Goal: Information Seeking & Learning: Learn about a topic

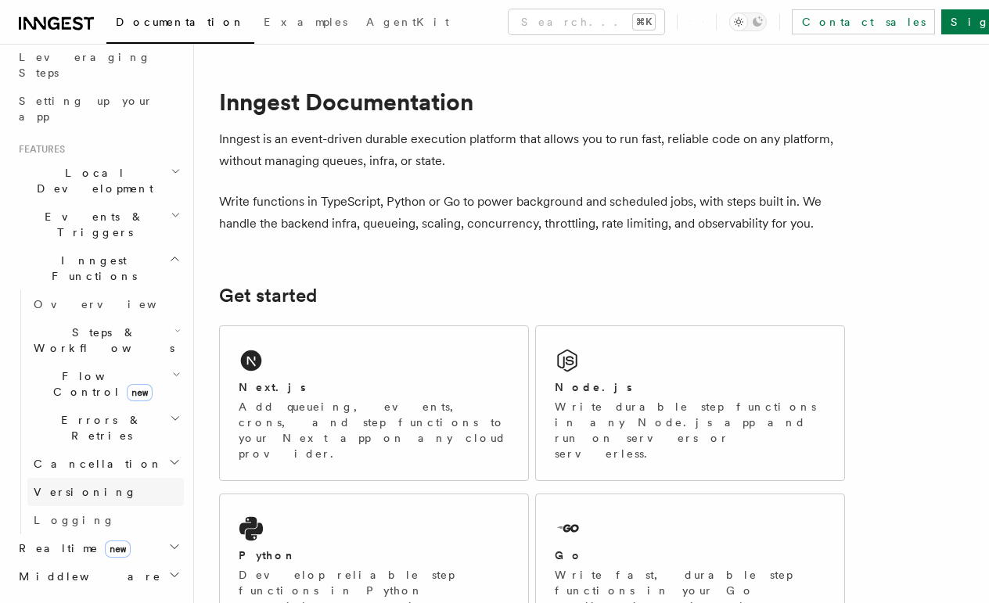
scroll to position [25, 0]
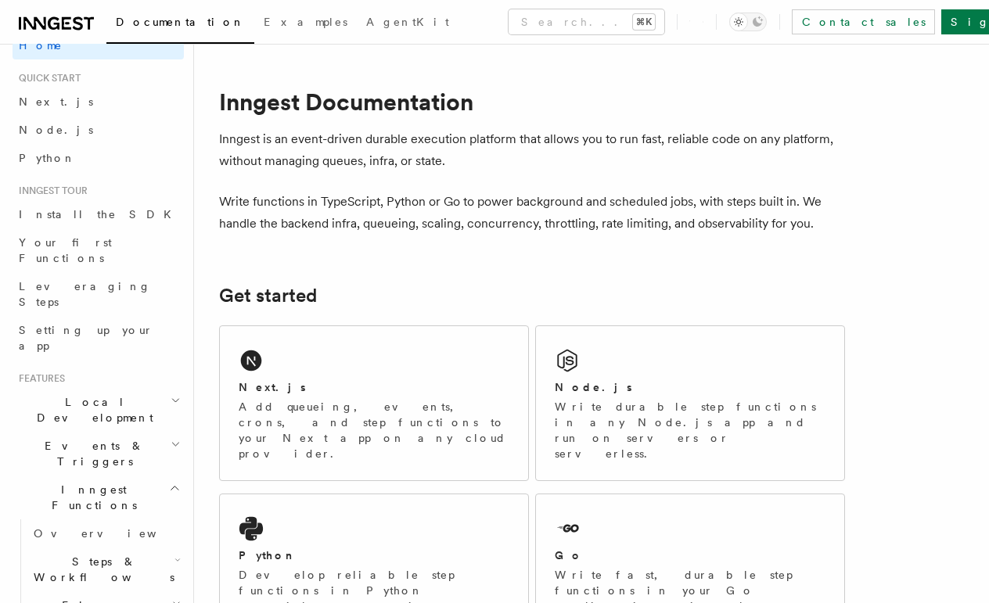
click at [92, 394] on span "Local Development" at bounding box center [92, 409] width 158 height 31
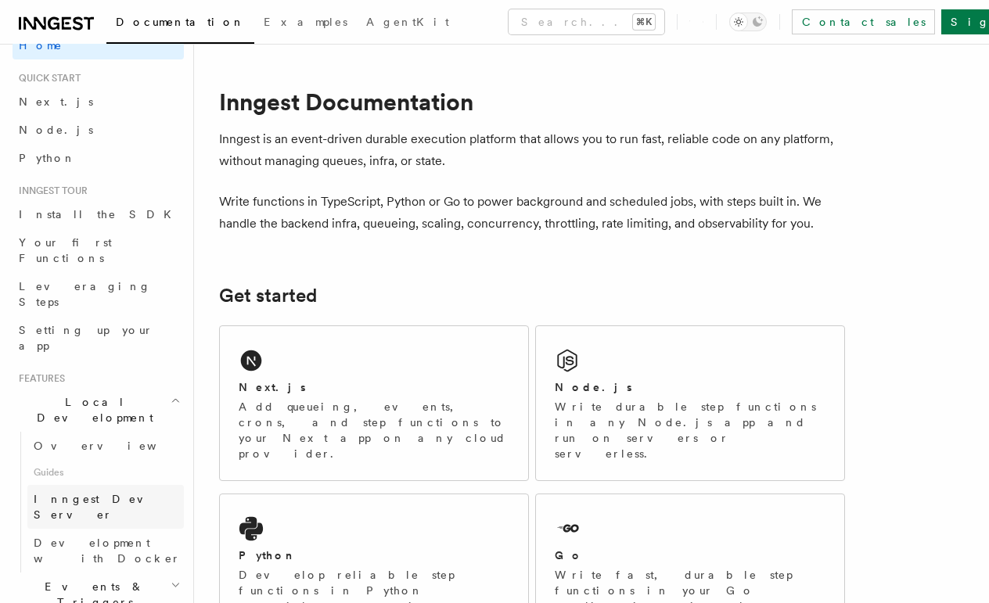
click at [111, 493] on span "Inngest Dev Server" at bounding box center [101, 507] width 134 height 28
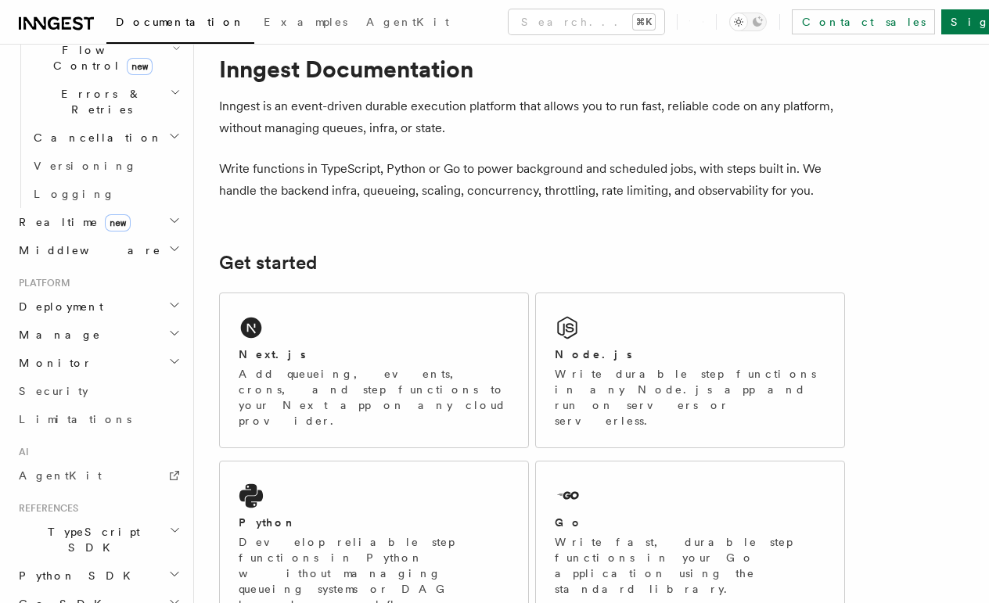
scroll to position [649, 0]
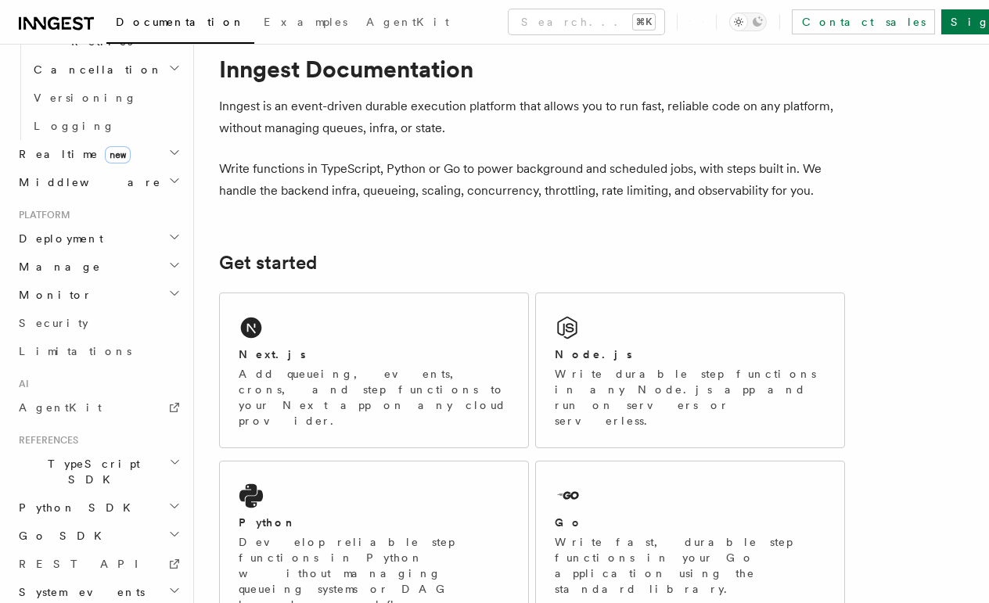
click at [85, 585] on span "System events" at bounding box center [79, 593] width 132 height 16
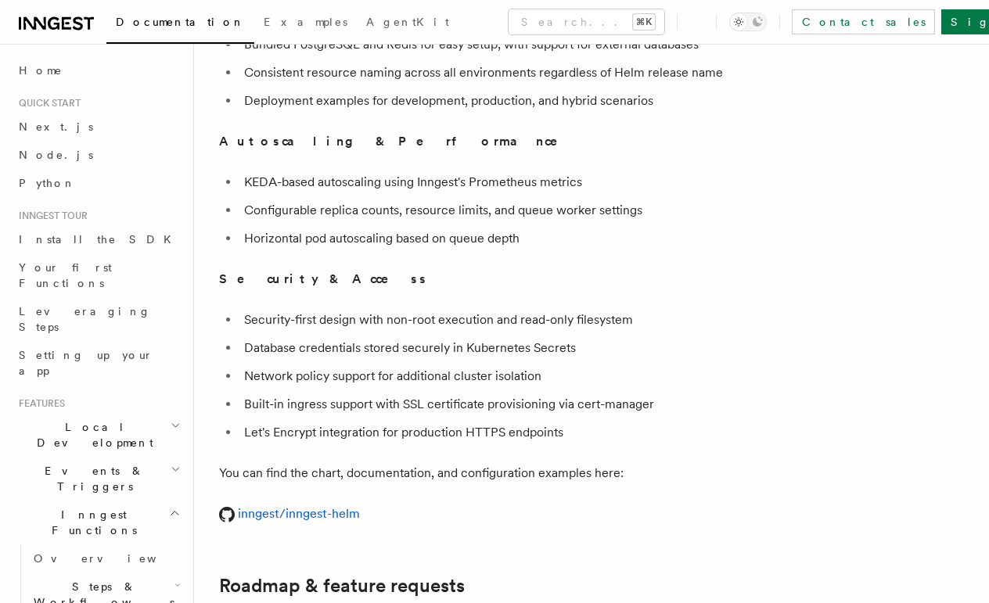
scroll to position [5612, 0]
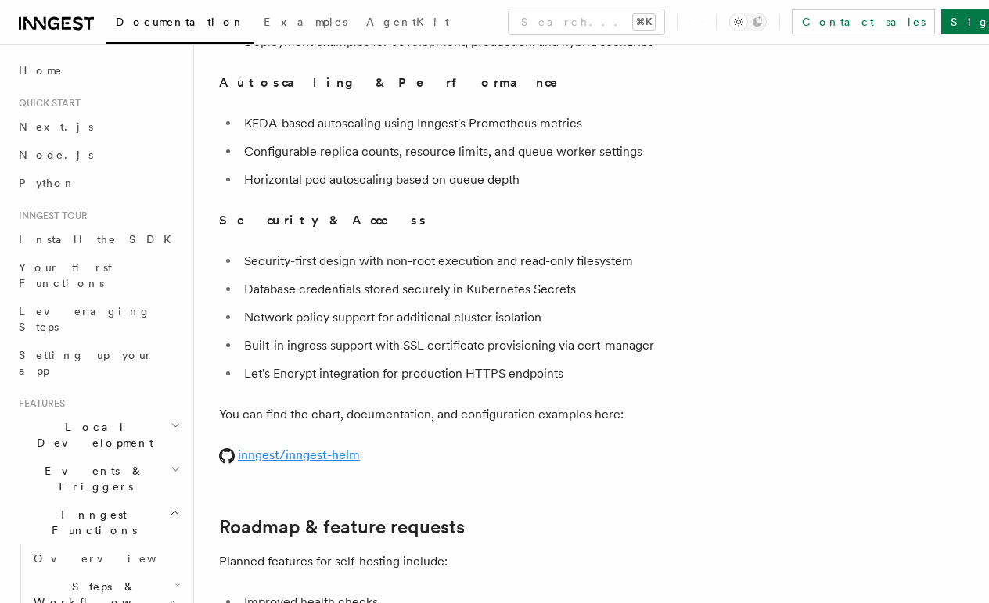
click at [301, 448] on link "inngest/inngest-helm" at bounding box center [289, 455] width 141 height 15
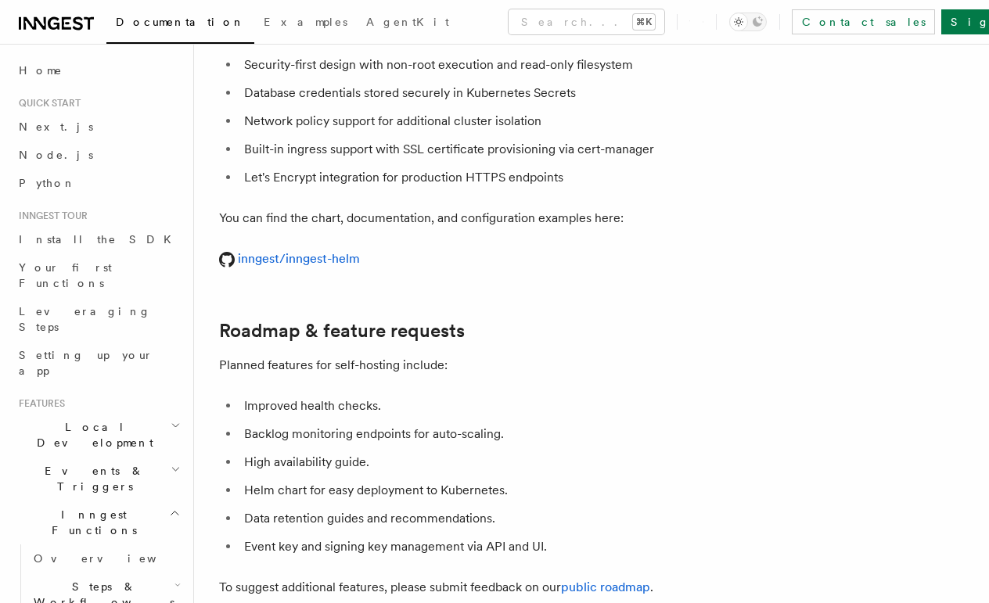
scroll to position [5807, 0]
click at [509, 20] on button "Search... ⌘K" at bounding box center [587, 21] width 156 height 25
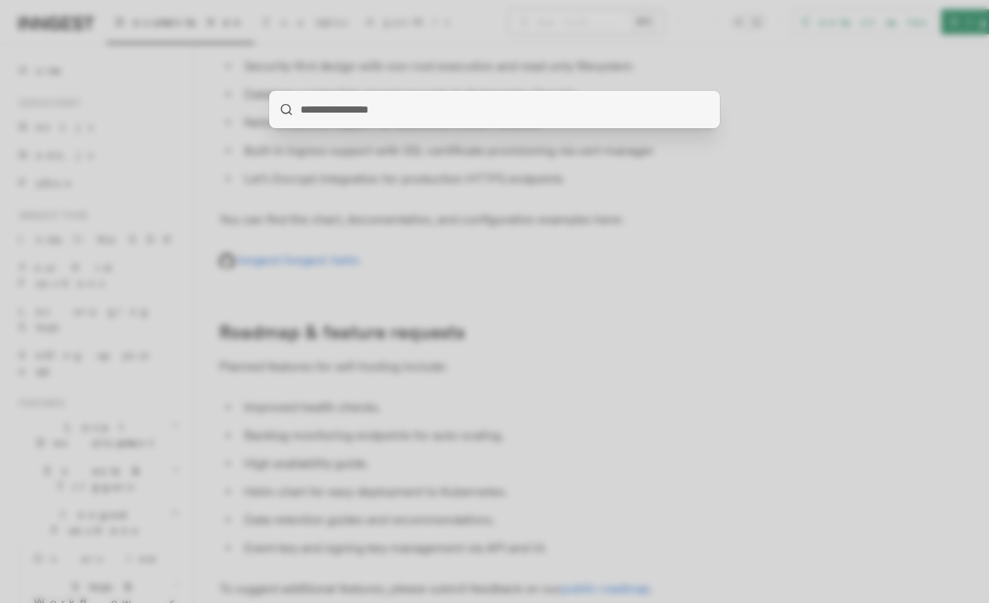
type input "**********"
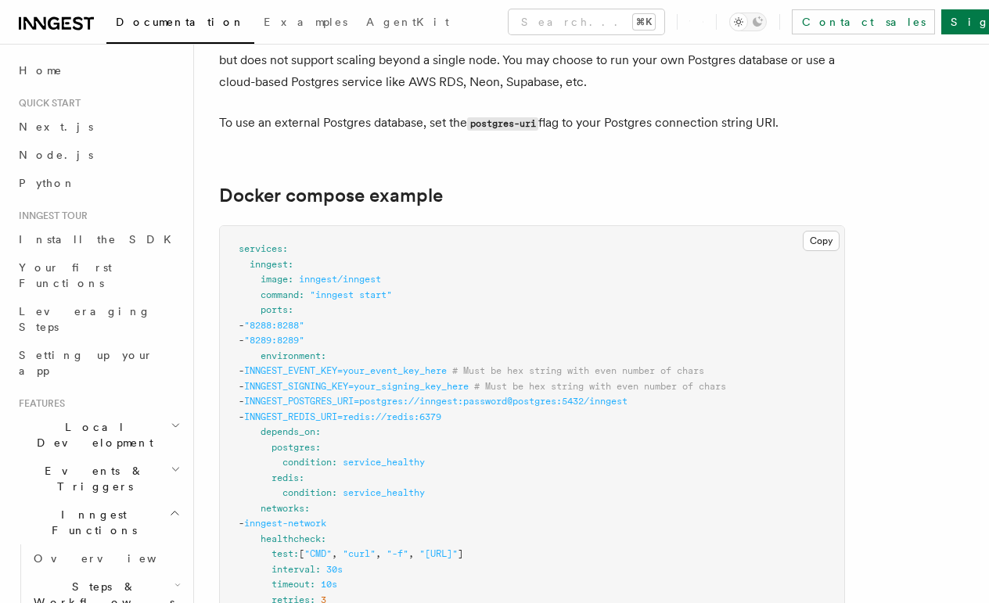
scroll to position [4017, 0]
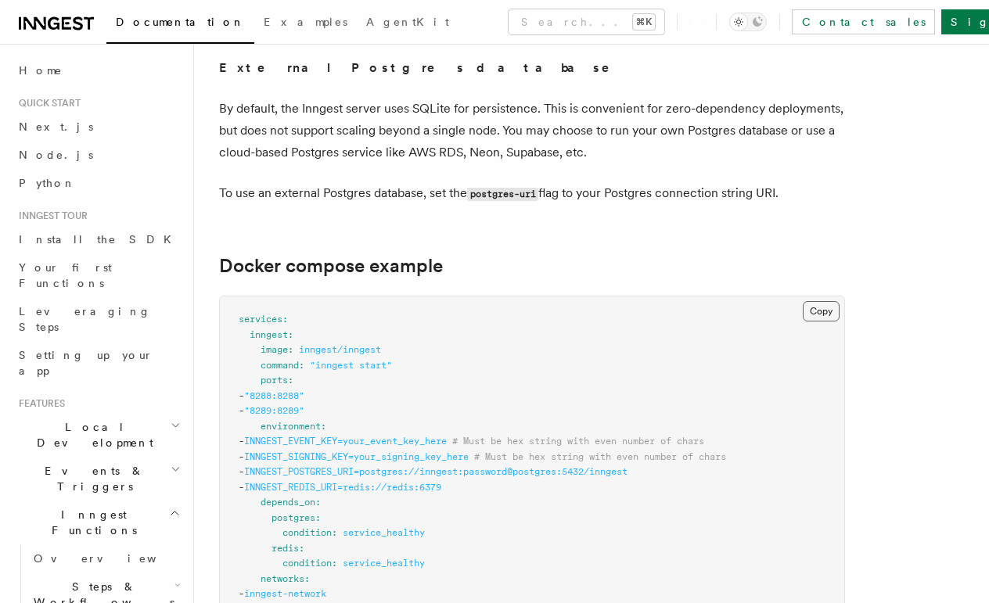
click at [816, 301] on button "Copy Copied" at bounding box center [821, 311] width 37 height 20
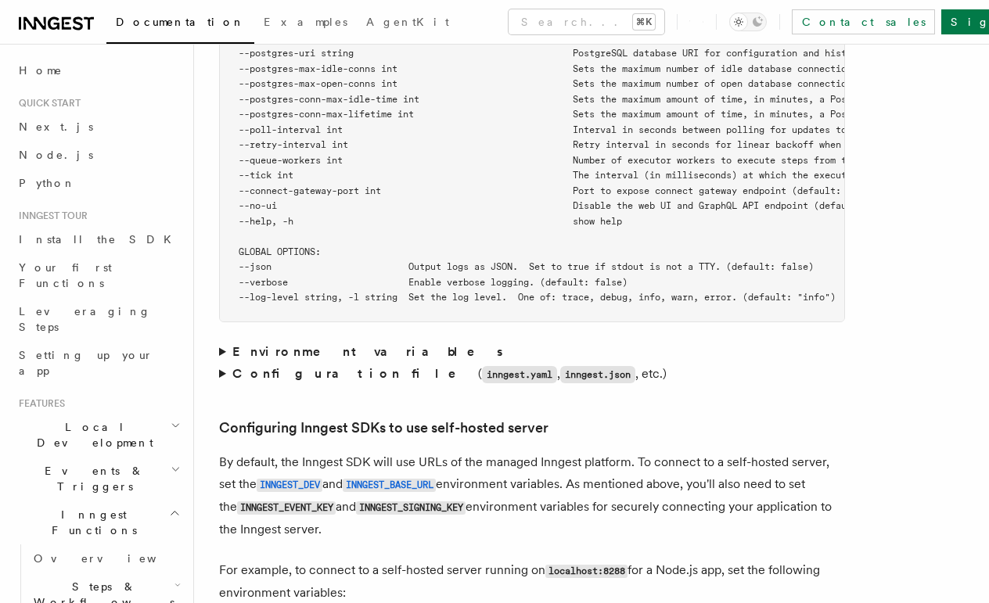
scroll to position [3053, 0]
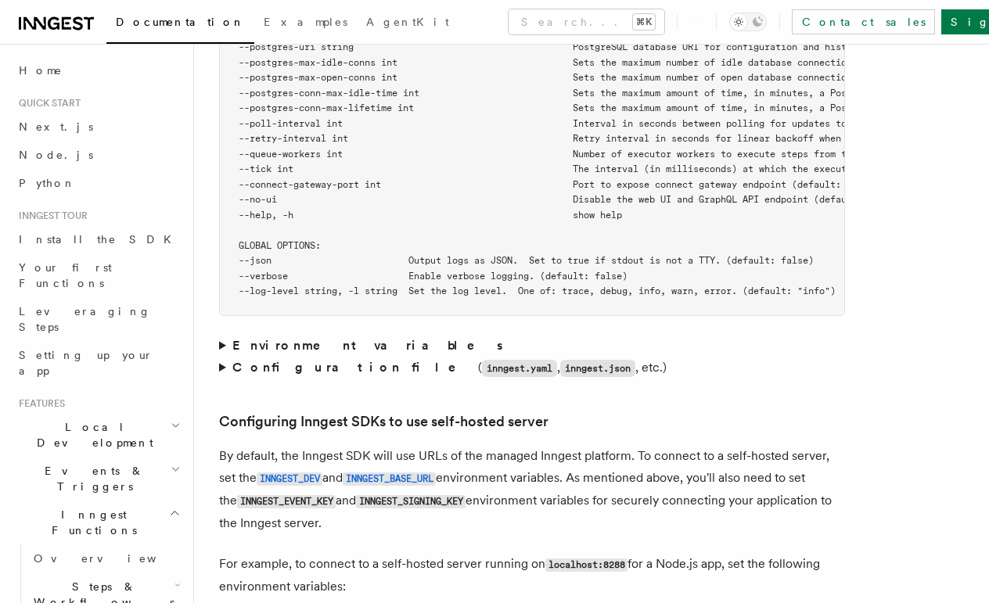
click at [225, 335] on summary "Environment variables" at bounding box center [532, 346] width 626 height 22
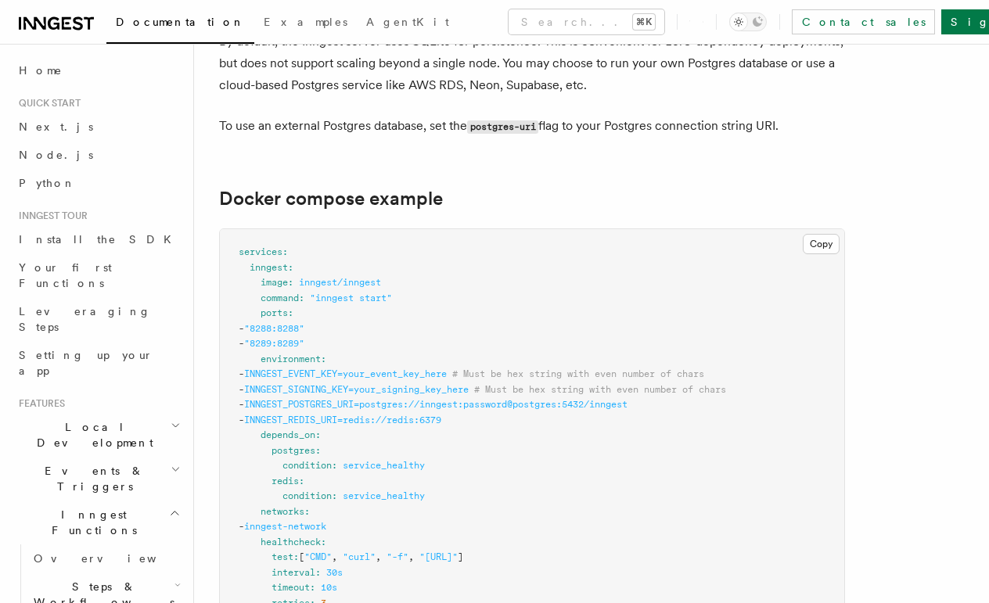
scroll to position [4190, 0]
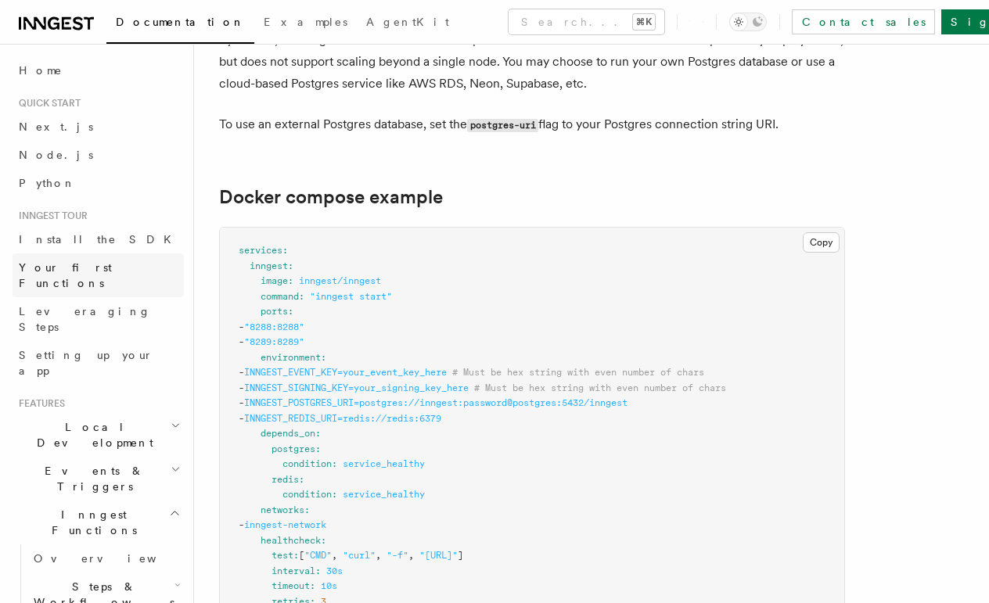
click at [85, 269] on span "Your first Functions" at bounding box center [65, 275] width 93 height 28
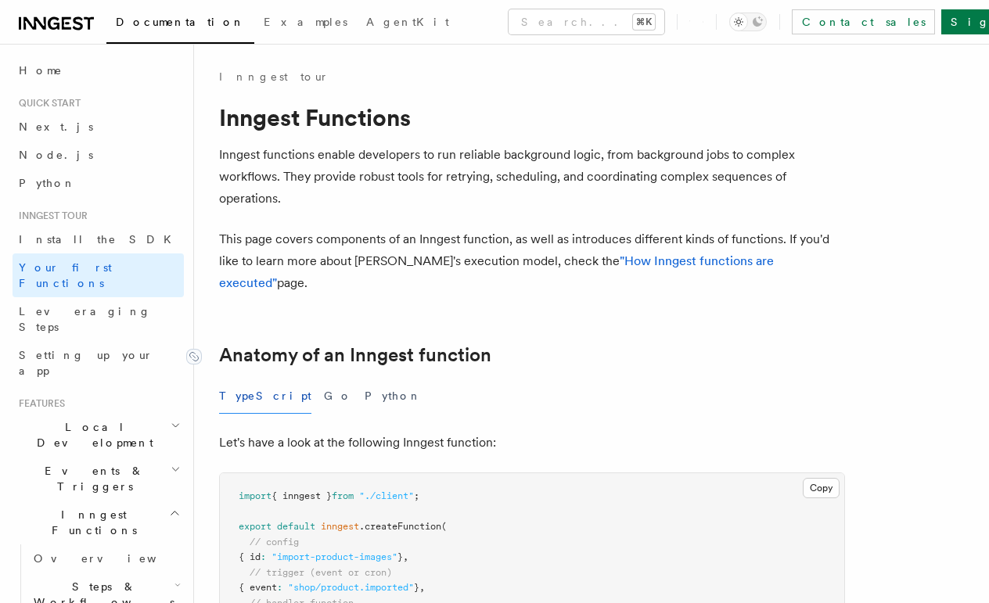
scroll to position [30, 0]
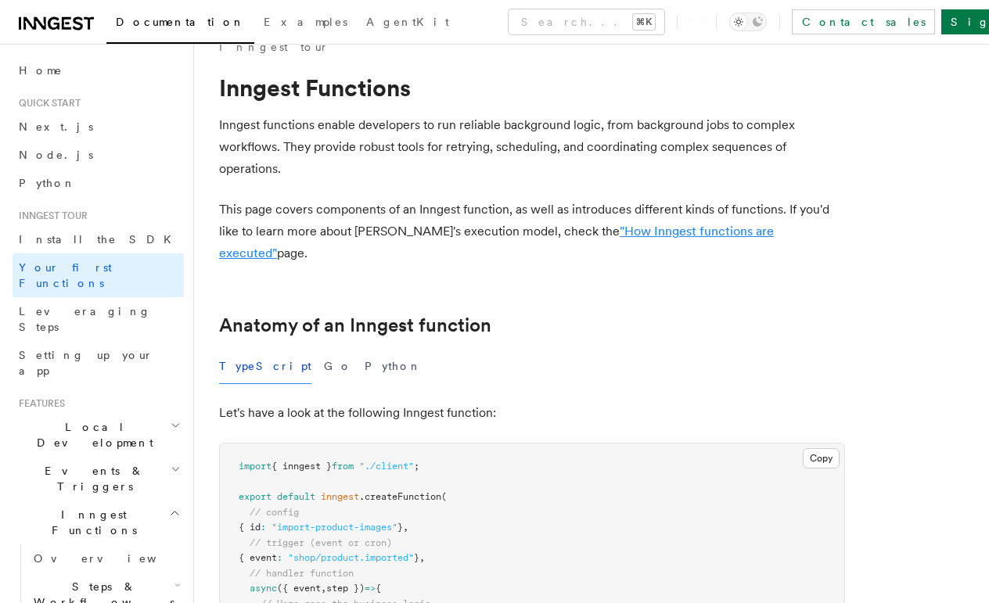
click at [617, 235] on link ""How Inngest functions are executed"" at bounding box center [496, 242] width 555 height 37
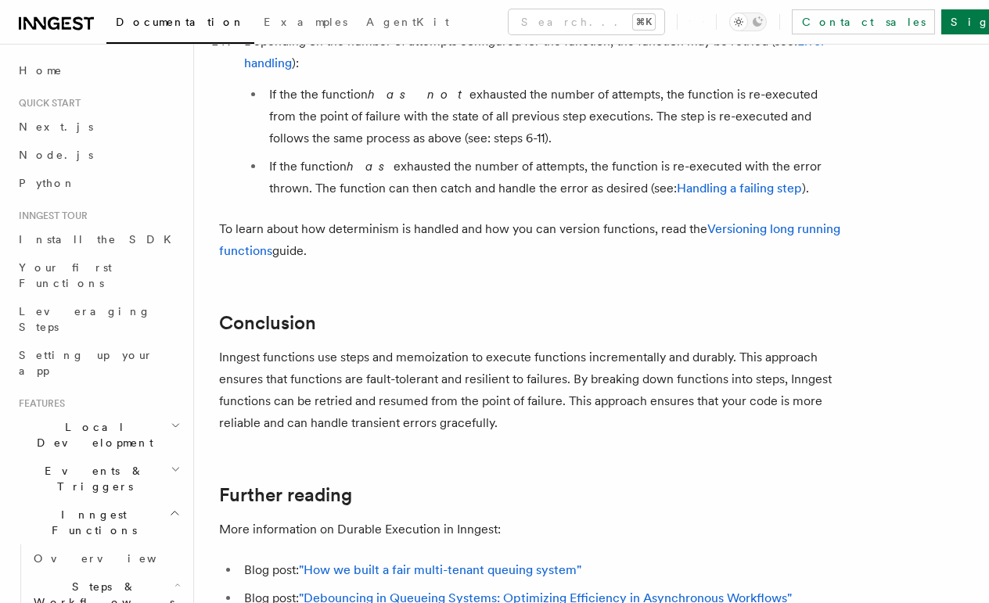
scroll to position [2832, 0]
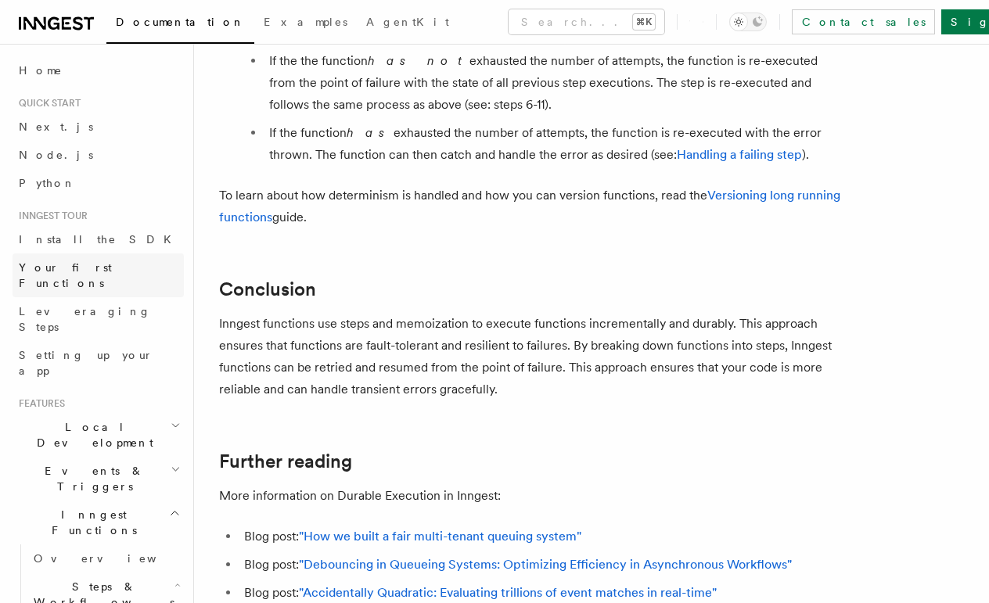
click at [68, 270] on span "Your first Functions" at bounding box center [65, 275] width 93 height 28
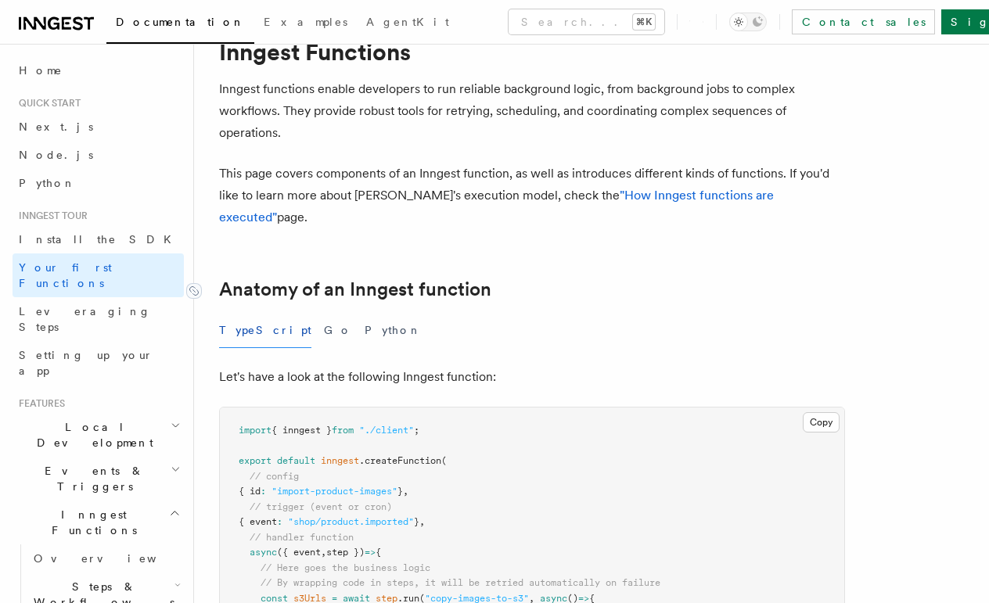
scroll to position [83, 0]
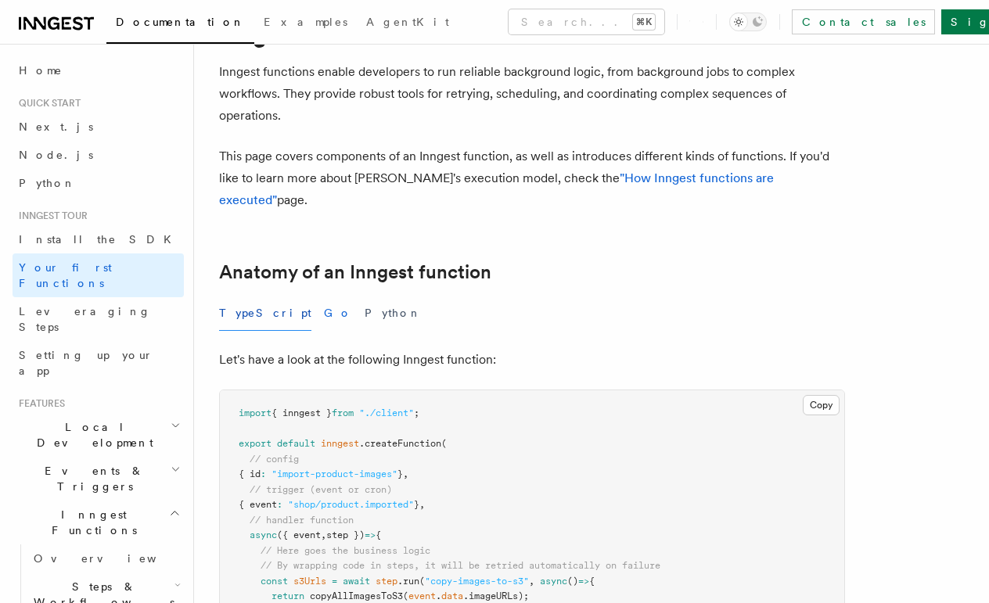
click at [324, 296] on button "Go" at bounding box center [338, 313] width 28 height 35
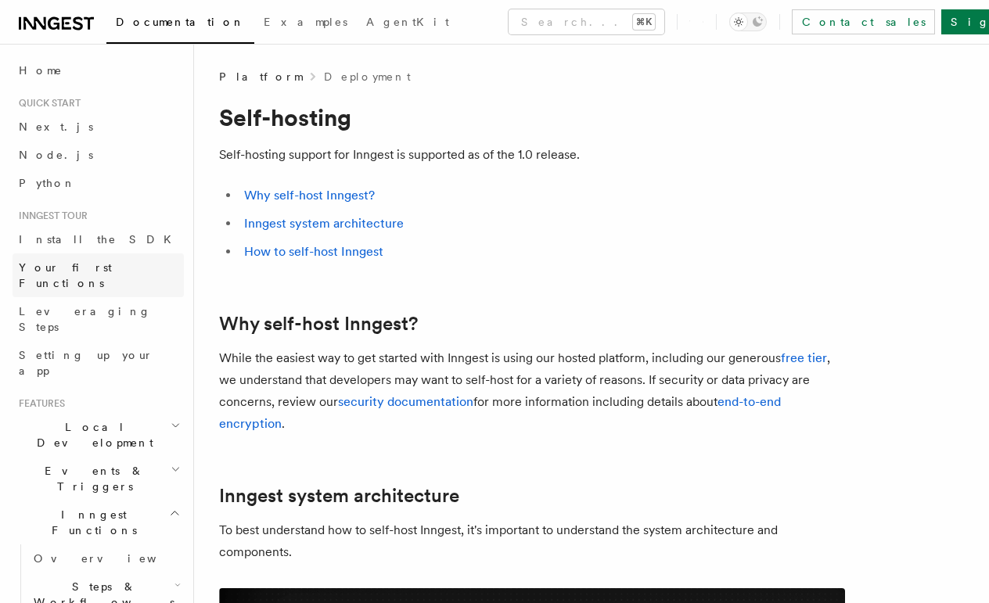
click at [95, 268] on span "Your first Functions" at bounding box center [65, 275] width 93 height 28
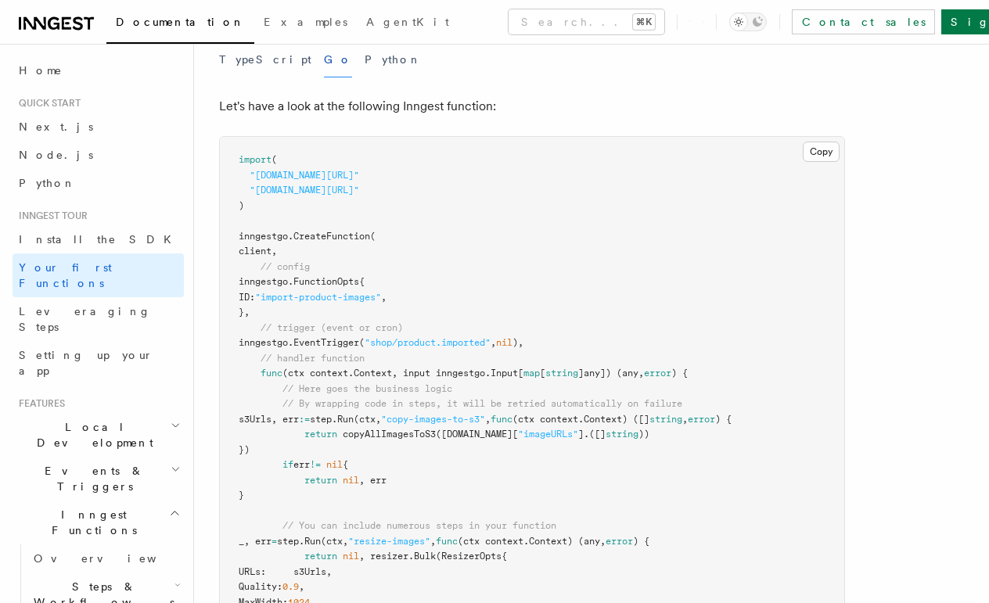
scroll to position [338, 0]
click at [107, 297] on link "Leveraging Steps" at bounding box center [98, 319] width 171 height 44
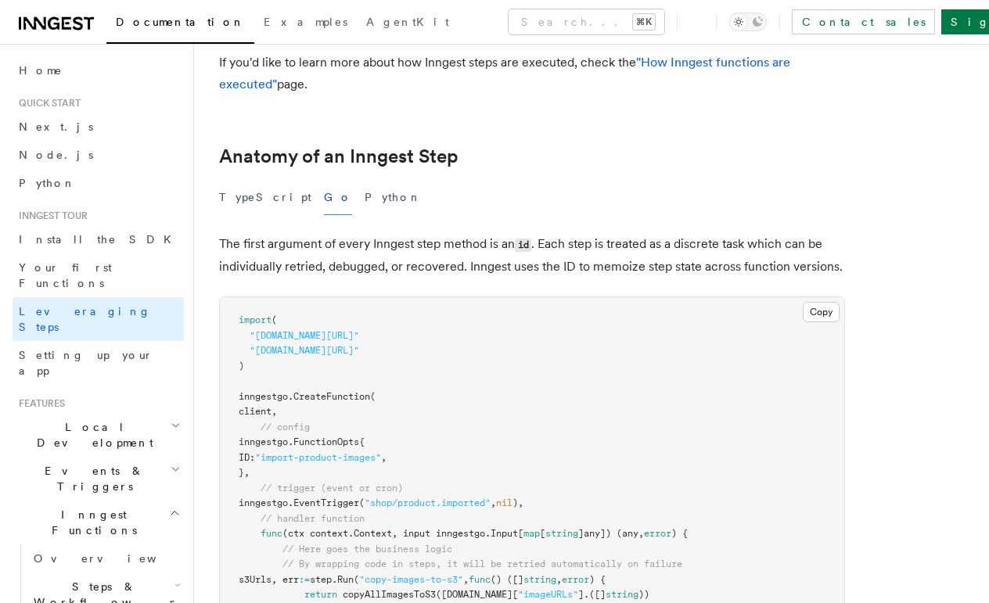
scroll to position [508, 0]
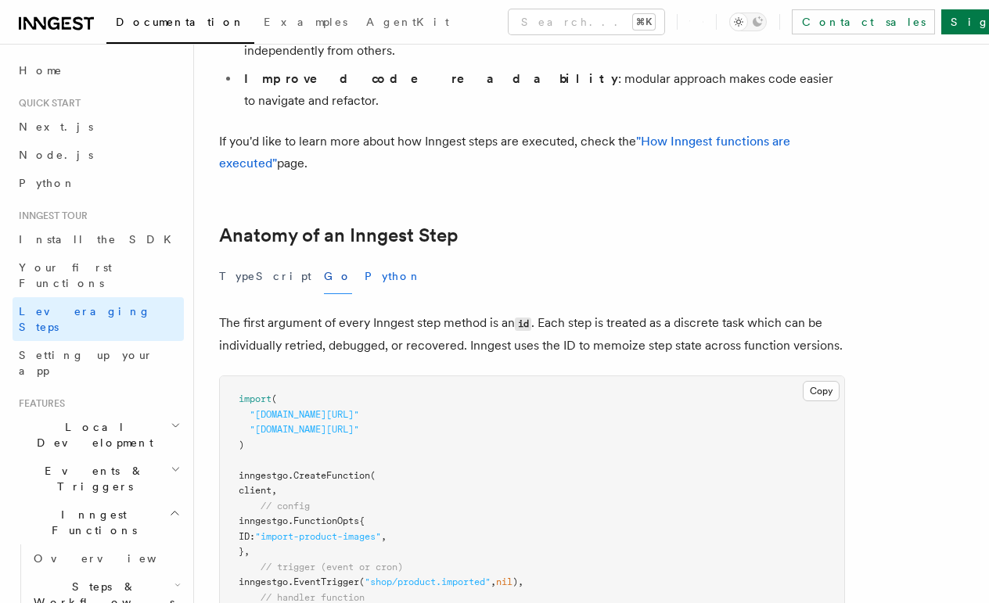
click at [365, 259] on button "Python" at bounding box center [393, 276] width 57 height 35
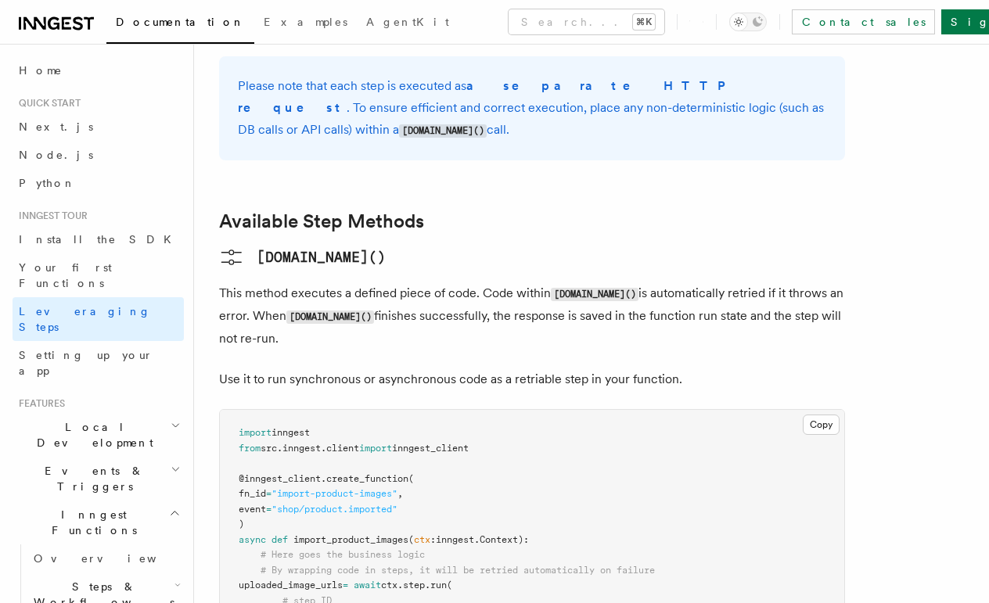
scroll to position [1200, 0]
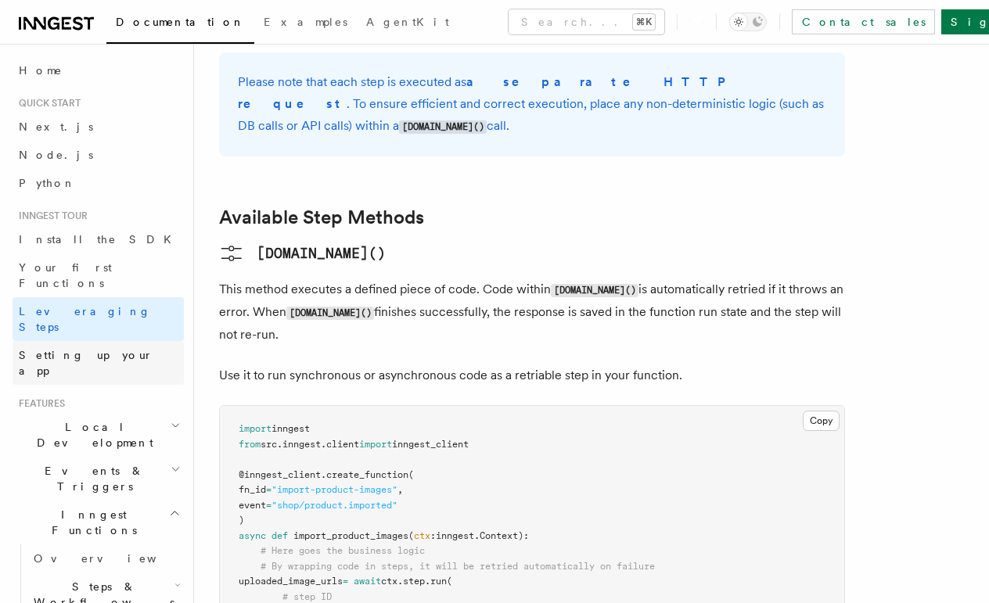
click at [65, 349] on span "Setting up your app" at bounding box center [86, 363] width 135 height 28
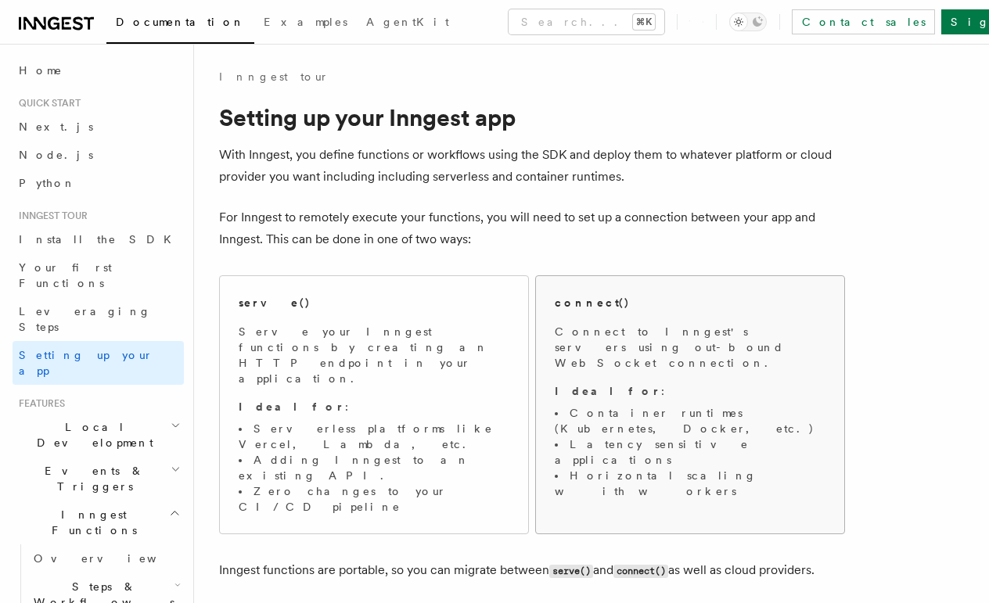
click at [592, 344] on p "Connect to Inngest's servers using out-bound WebSocket connection." at bounding box center [690, 347] width 271 height 47
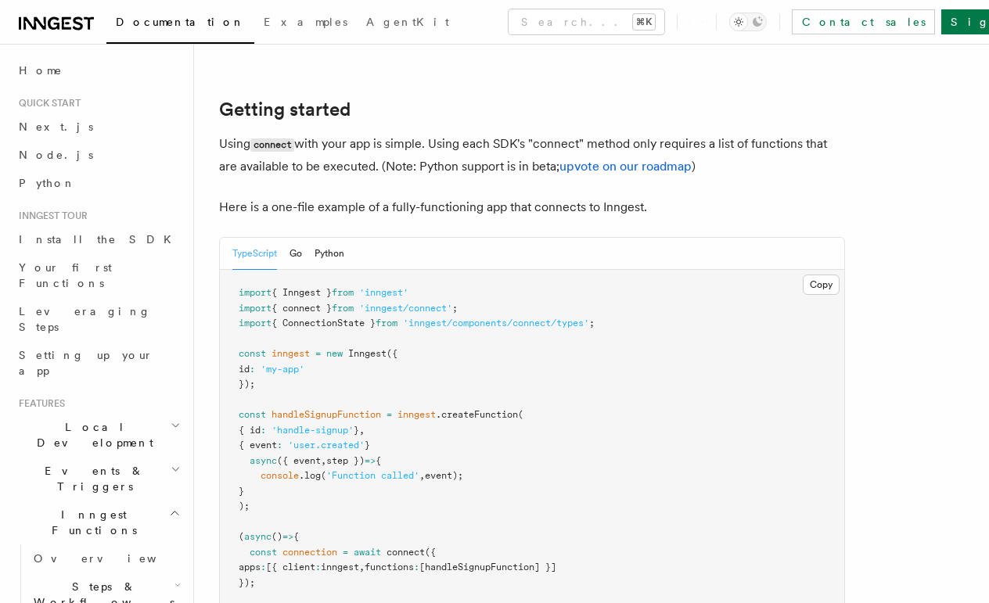
scroll to position [1014, 0]
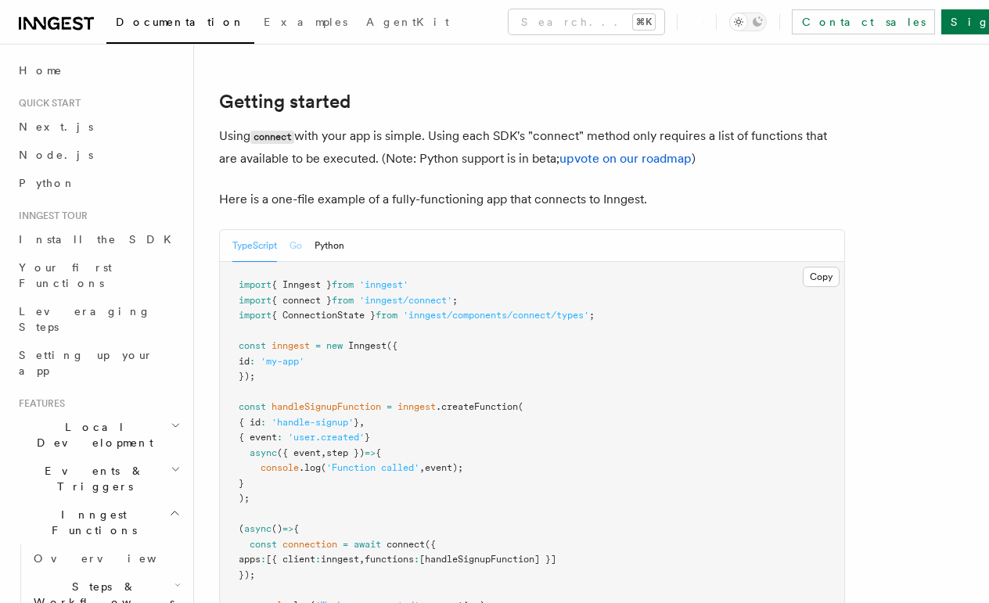
click at [298, 230] on button "Go" at bounding box center [296, 246] width 13 height 32
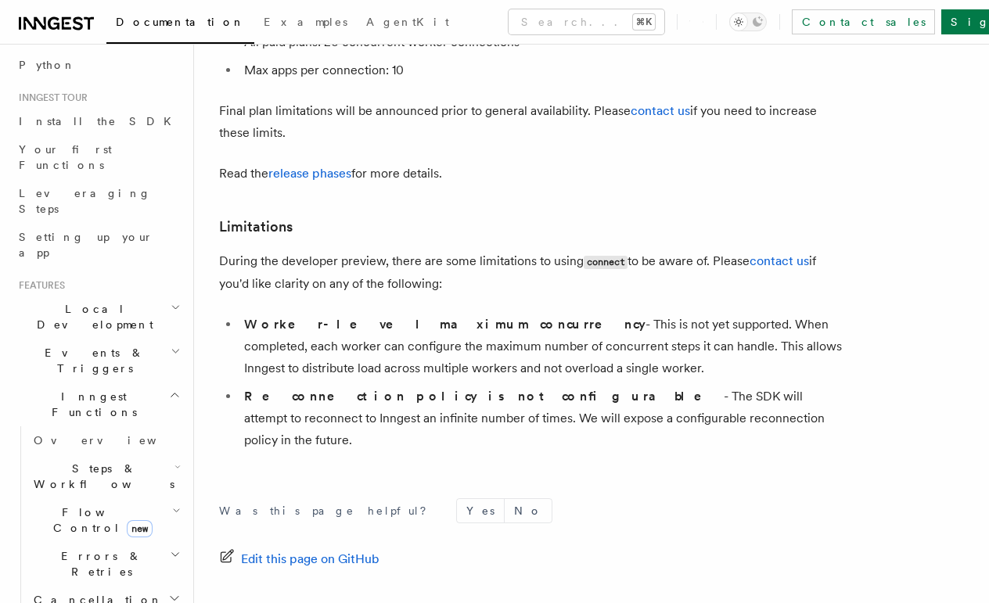
scroll to position [129, 0]
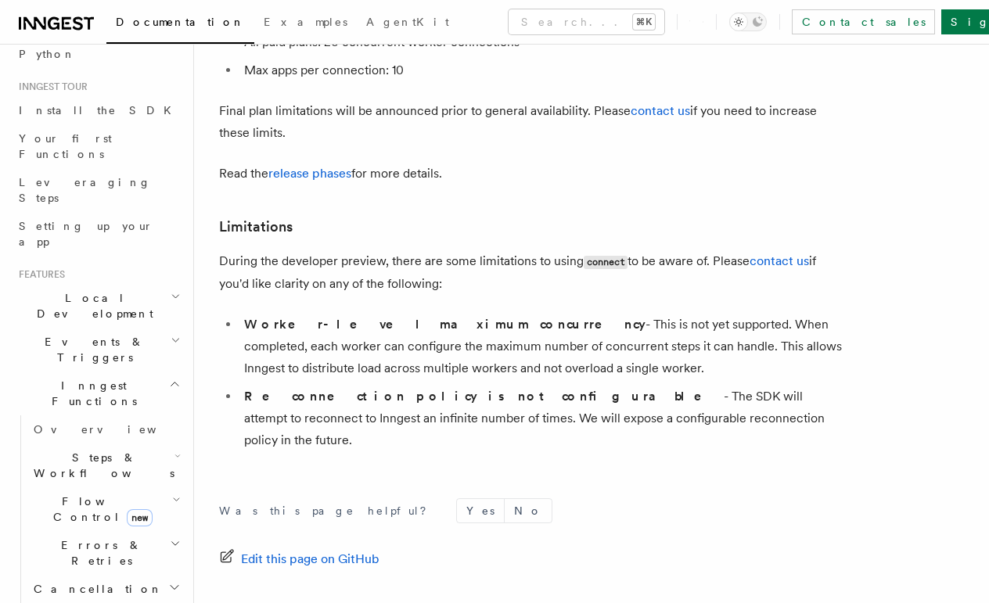
click at [69, 582] on span "Cancellation" at bounding box center [94, 590] width 135 height 16
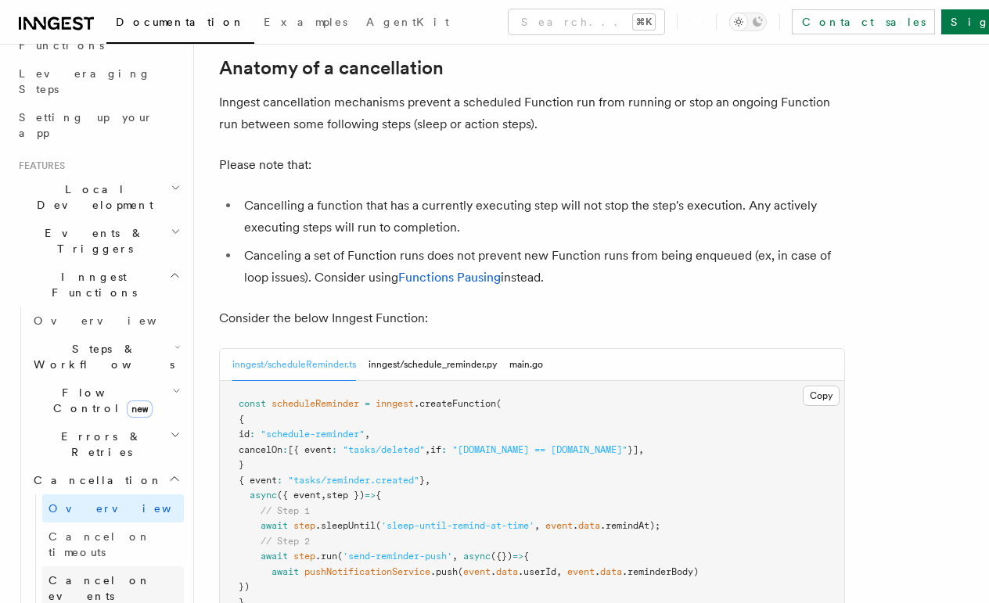
scroll to position [361, 0]
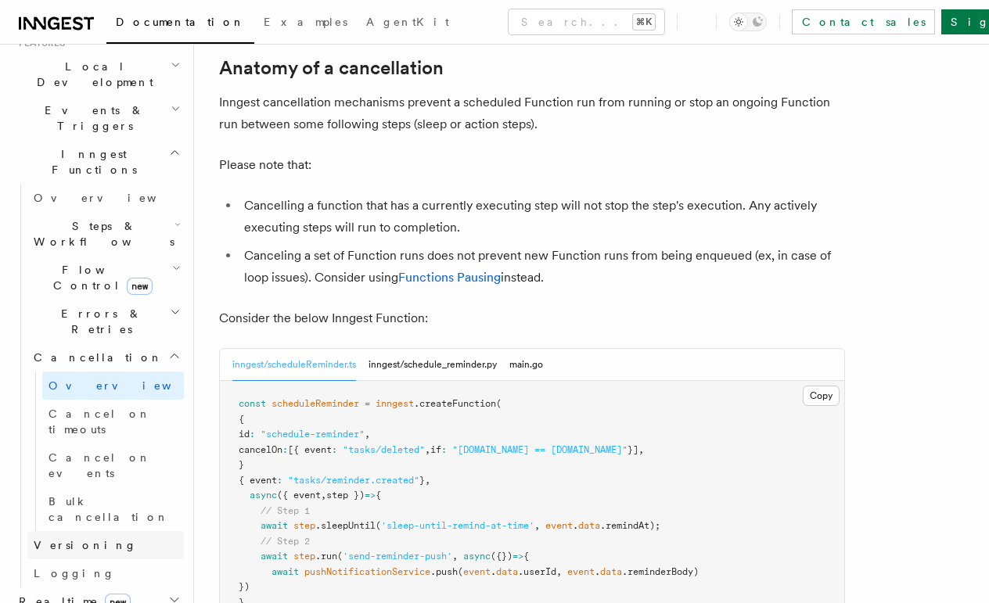
click at [99, 531] on link "Versioning" at bounding box center [105, 545] width 157 height 28
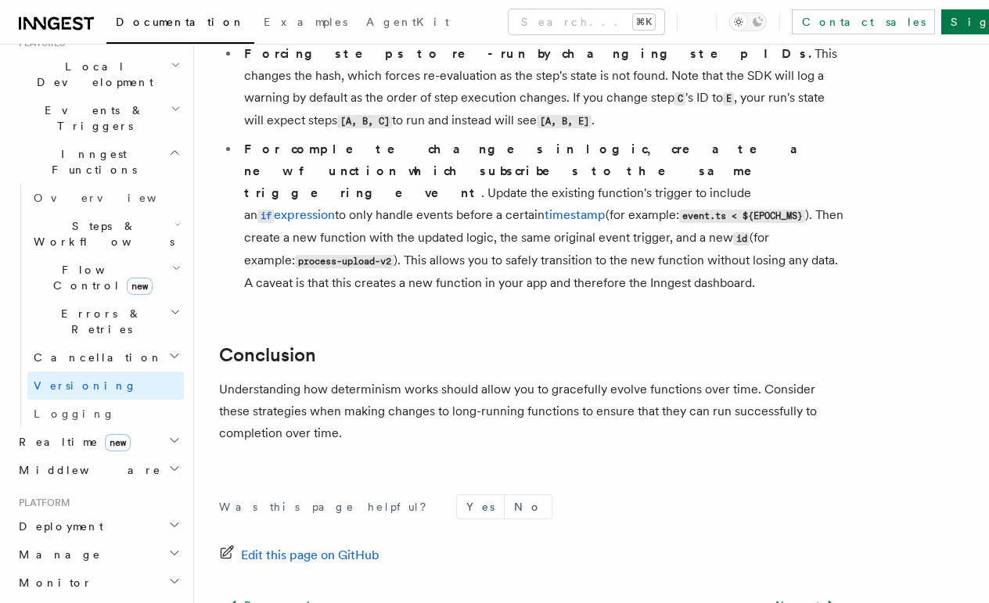
scroll to position [1348, 0]
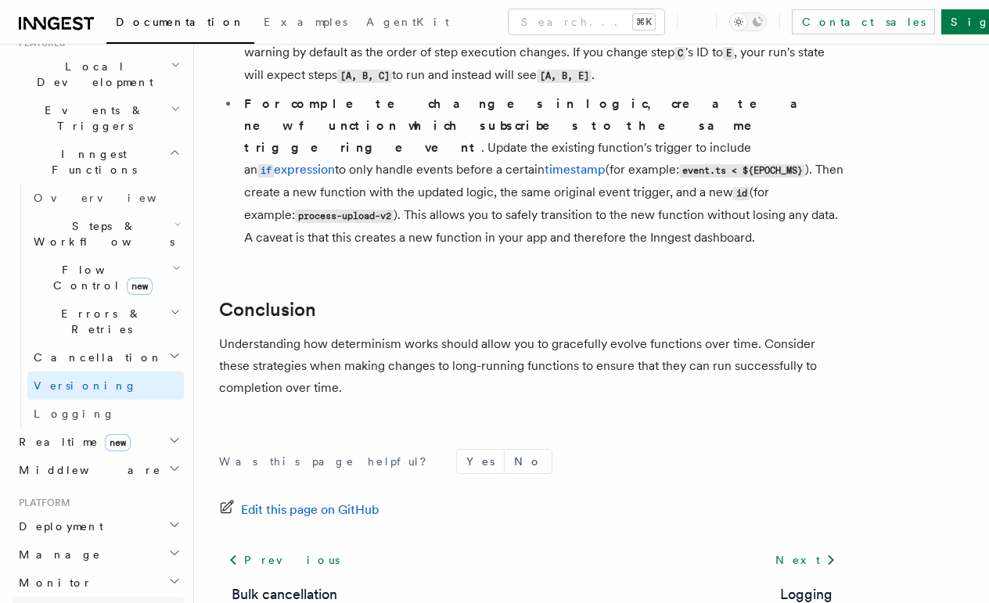
click at [94, 597] on link "Security" at bounding box center [98, 611] width 171 height 28
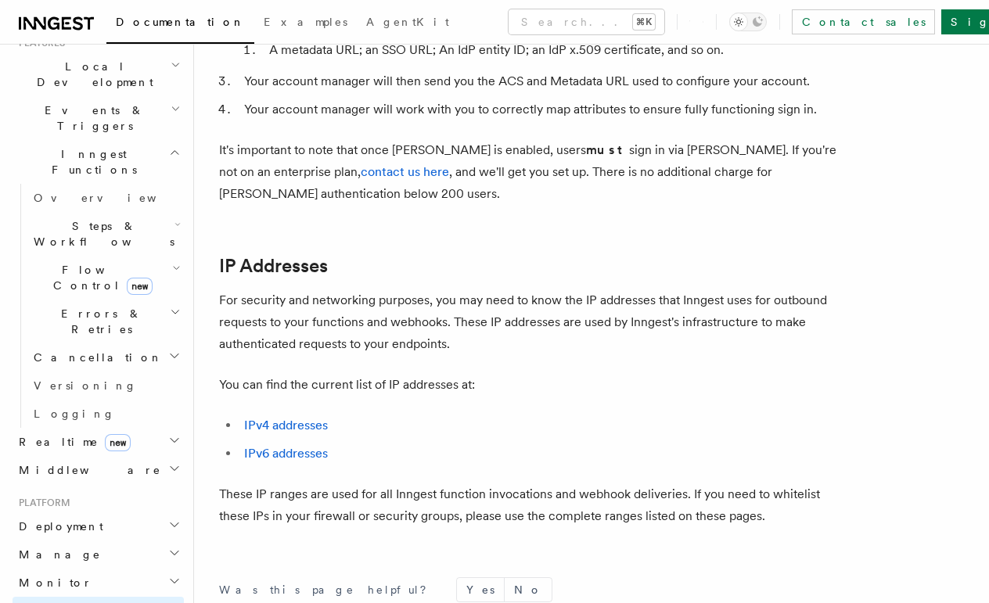
scroll to position [1951, 0]
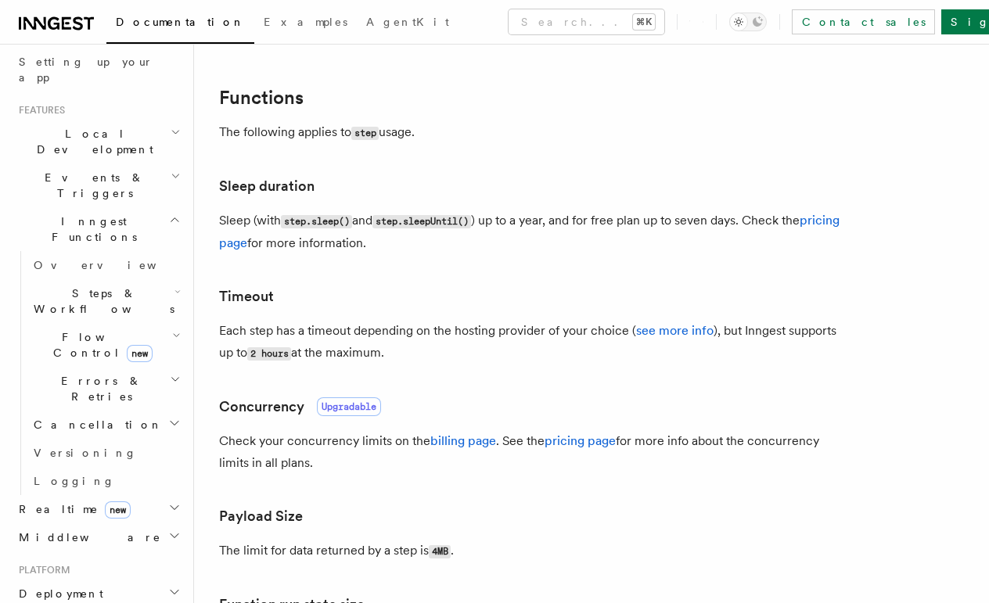
scroll to position [266, 0]
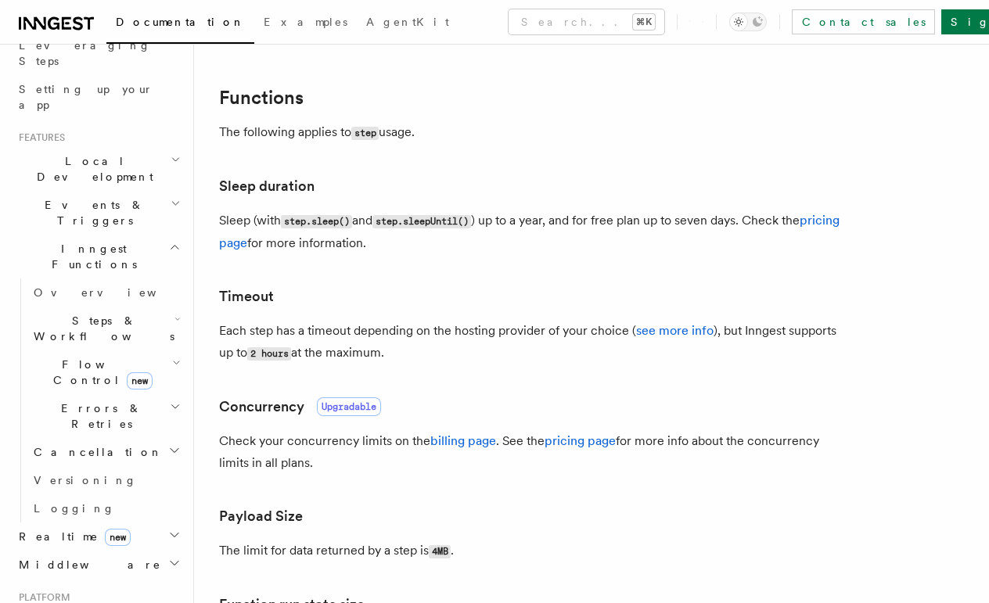
click at [52, 592] on span "Platform" at bounding box center [42, 598] width 58 height 13
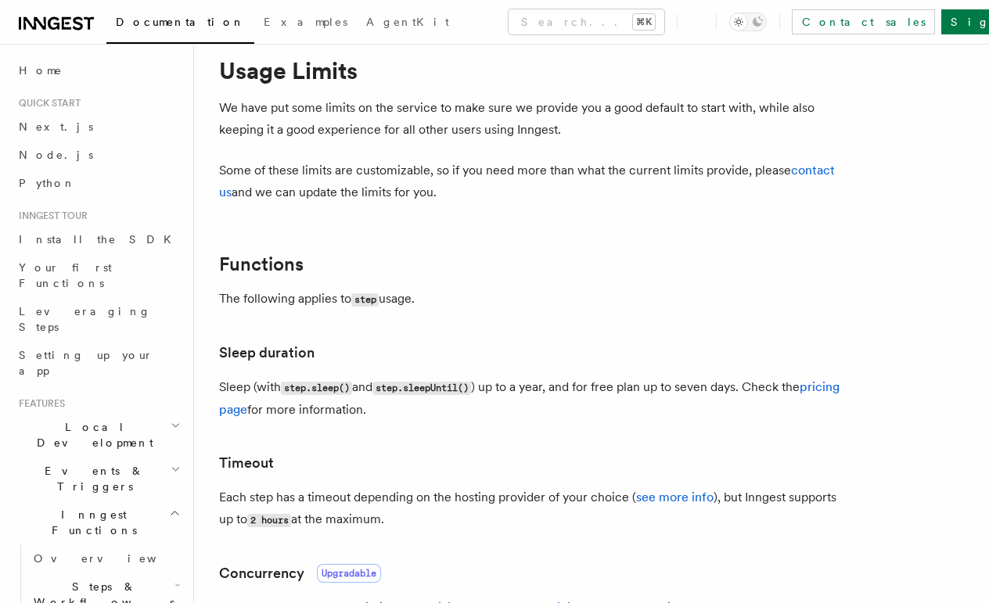
scroll to position [0, 0]
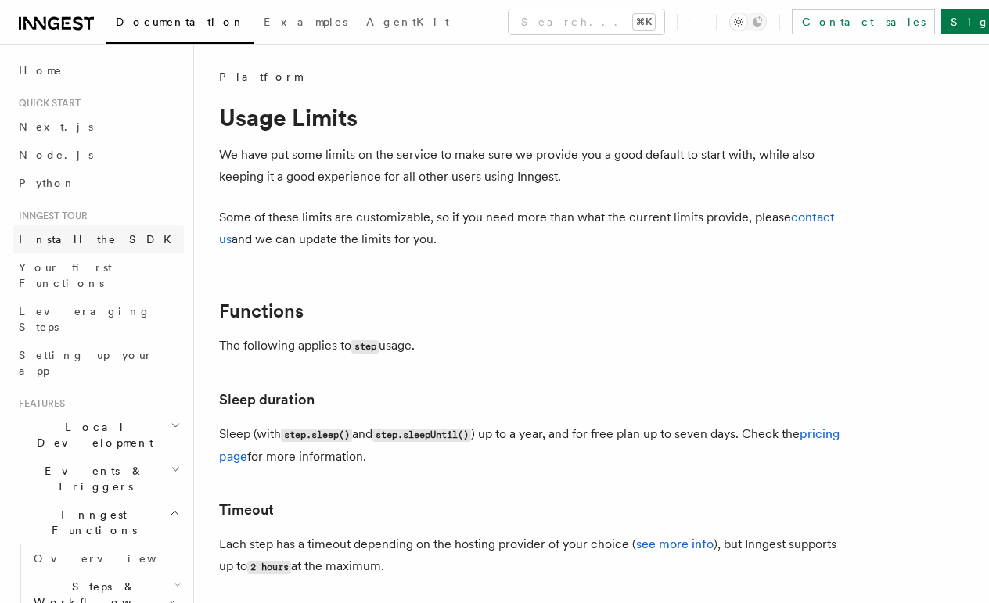
click at [57, 234] on span "Install the SDK" at bounding box center [100, 239] width 162 height 13
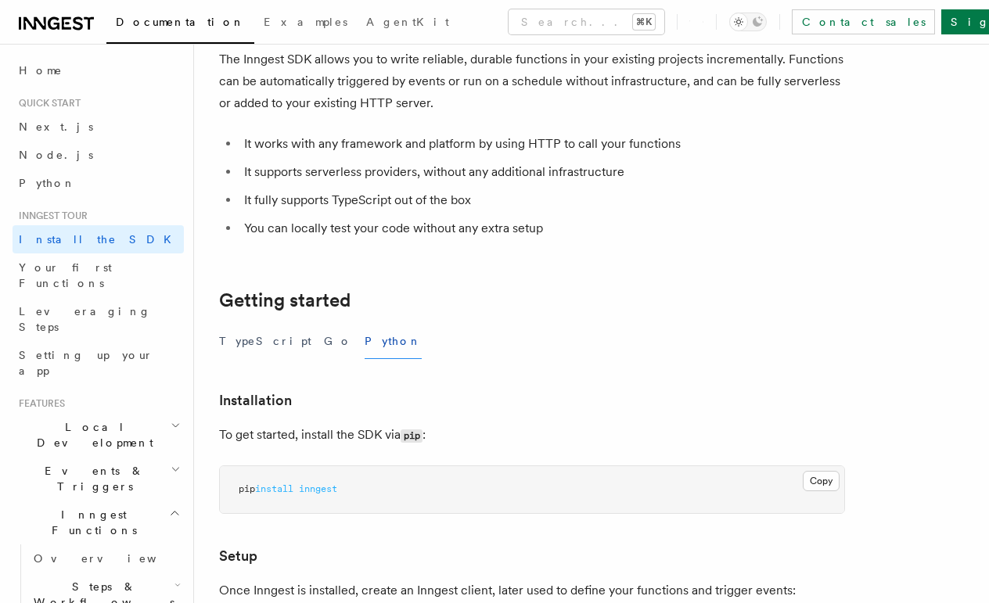
scroll to position [118, 0]
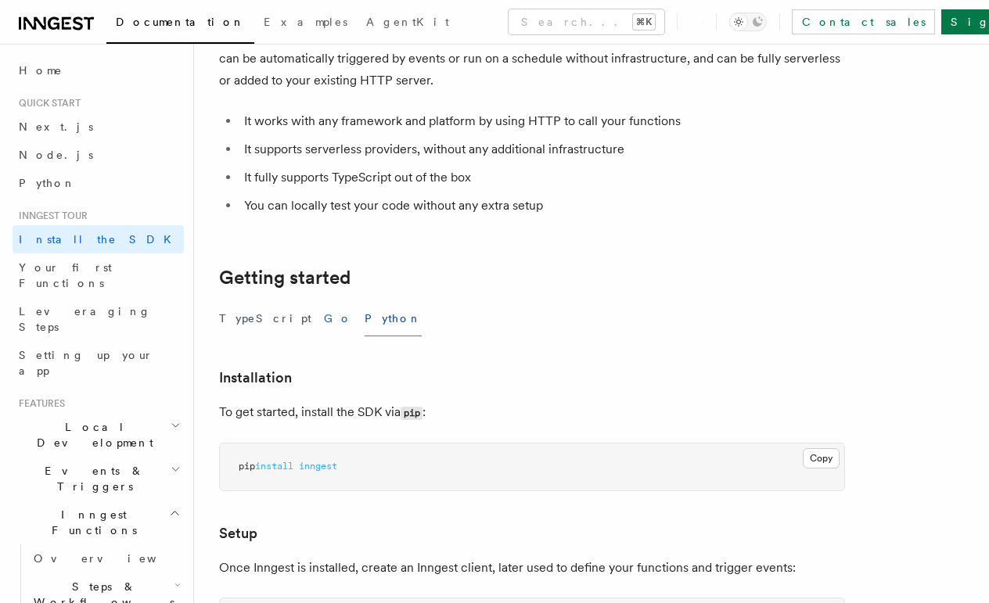
click at [324, 315] on button "Go" at bounding box center [338, 318] width 28 height 35
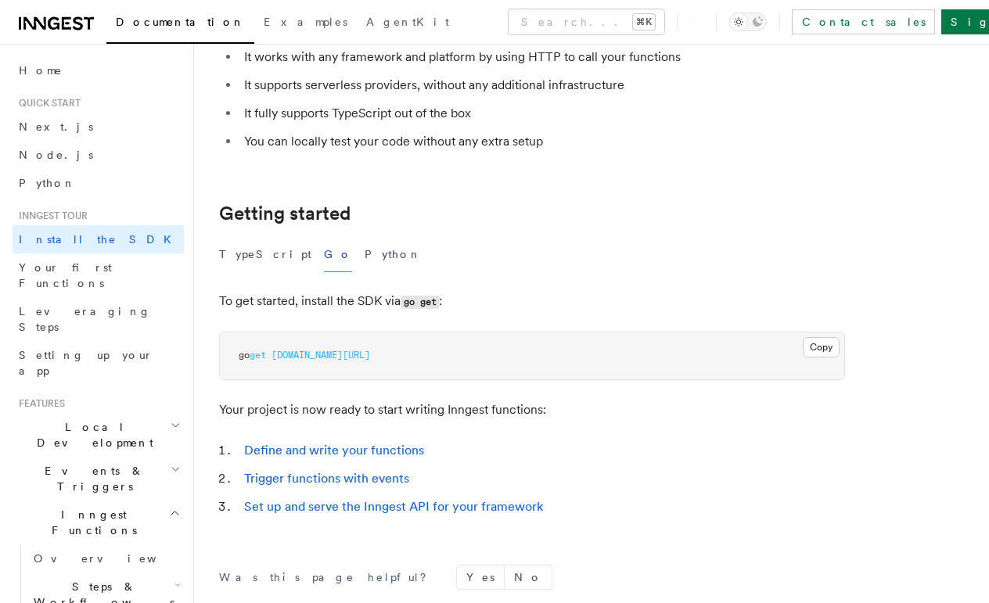
scroll to position [189, 0]
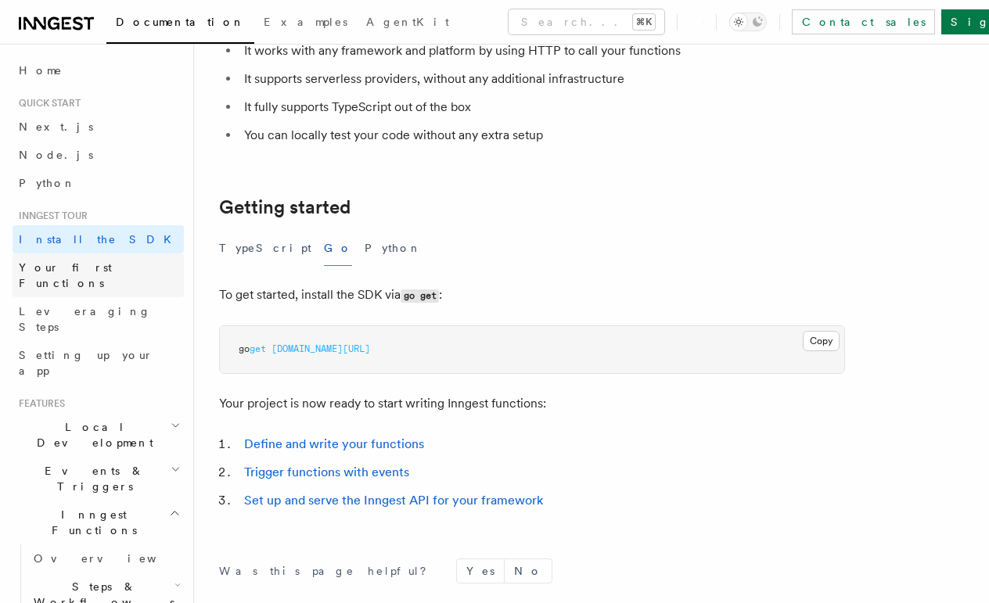
click at [74, 272] on span "Your first Functions" at bounding box center [65, 275] width 93 height 28
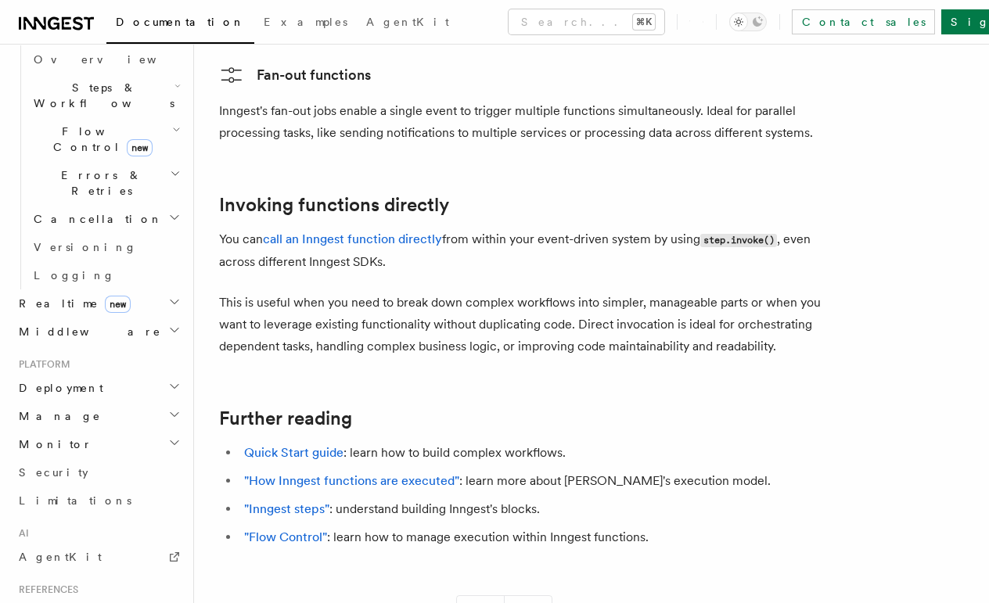
scroll to position [502, 0]
click at [118, 287] on h2 "Realtime new" at bounding box center [98, 301] width 171 height 28
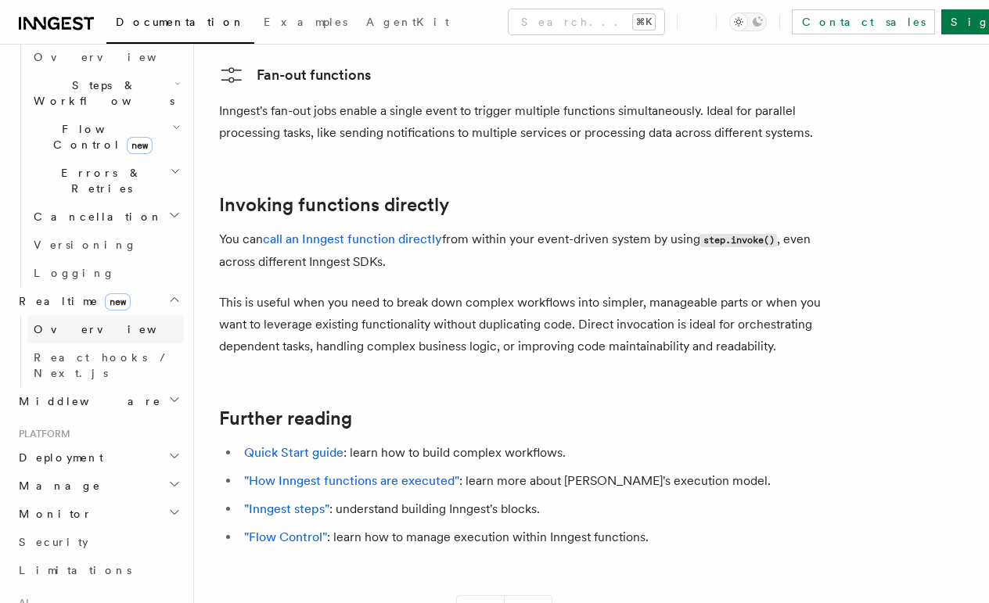
click at [81, 315] on link "Overview" at bounding box center [105, 329] width 157 height 28
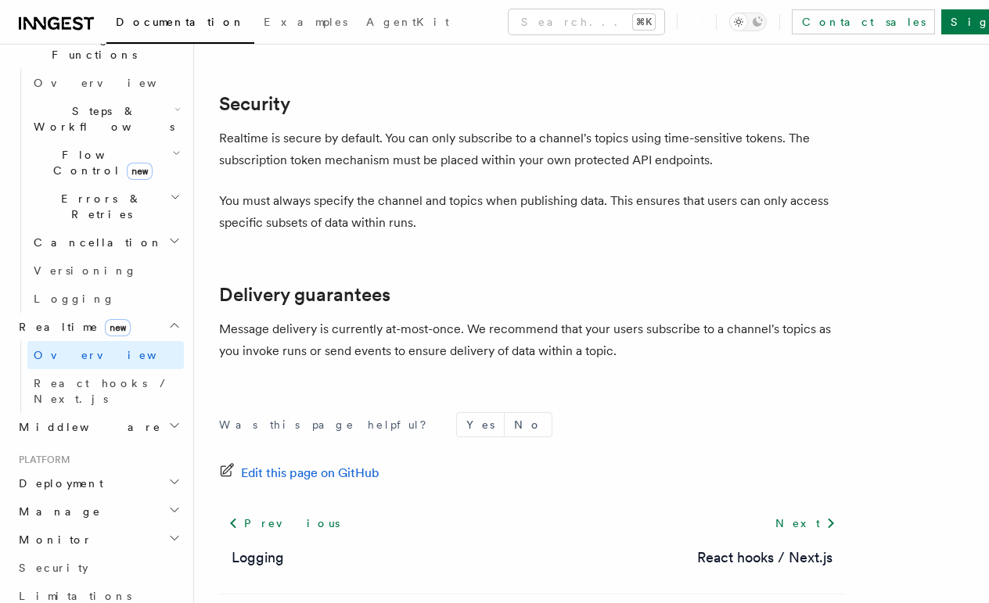
scroll to position [473, 0]
click at [84, 473] on h2 "Deployment" at bounding box center [98, 487] width 171 height 28
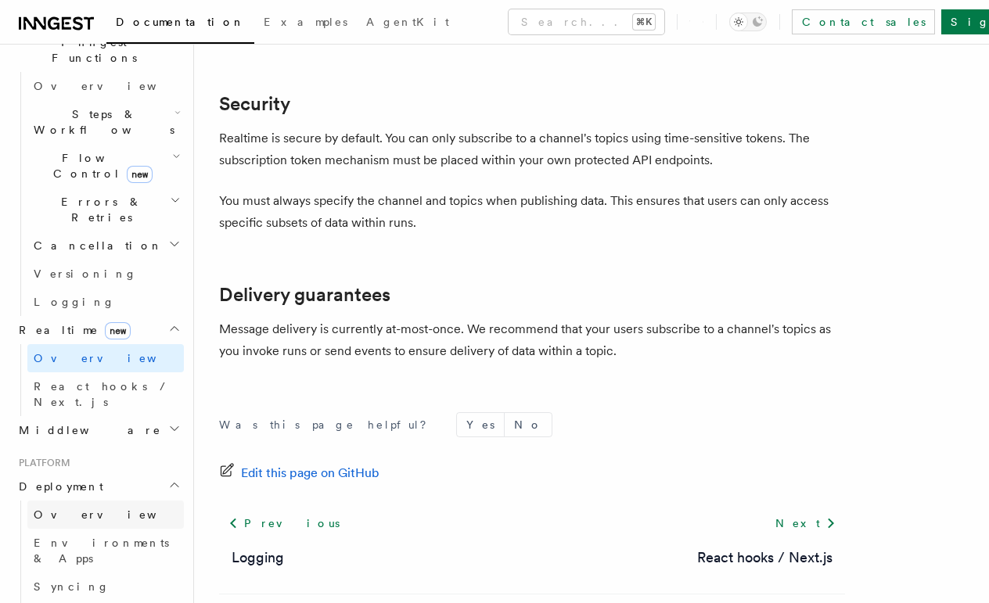
click at [79, 509] on span "Overview" at bounding box center [114, 515] width 161 height 13
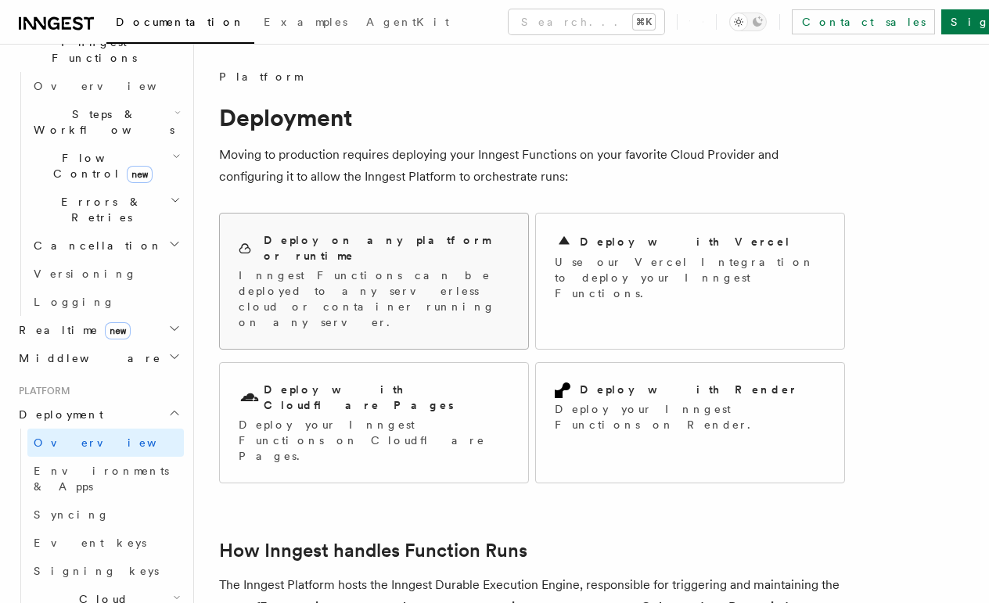
click at [411, 275] on p "Inngest Functions can be deployed to any serverless cloud or container running …" at bounding box center [374, 299] width 271 height 63
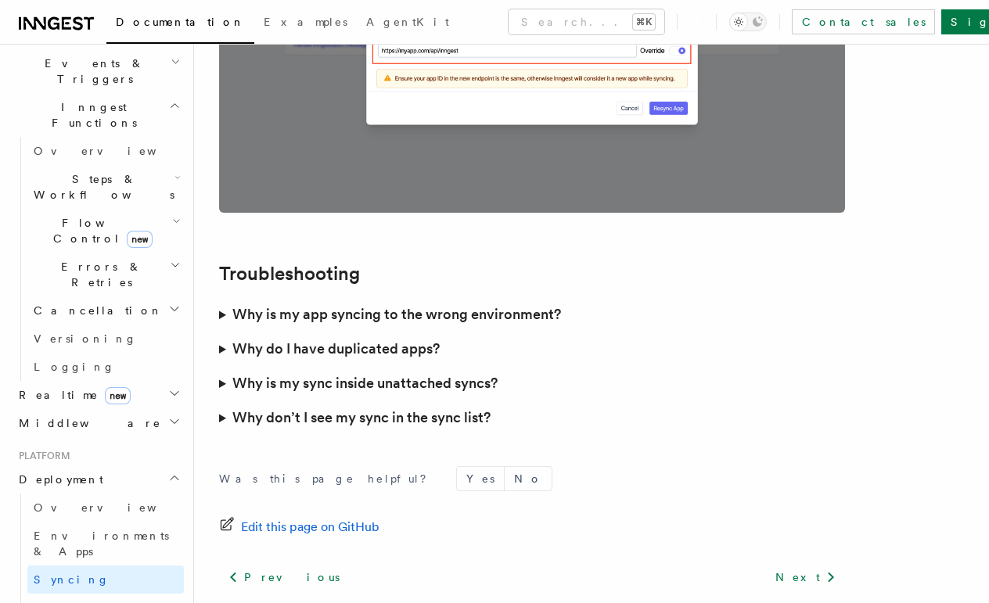
scroll to position [412, 0]
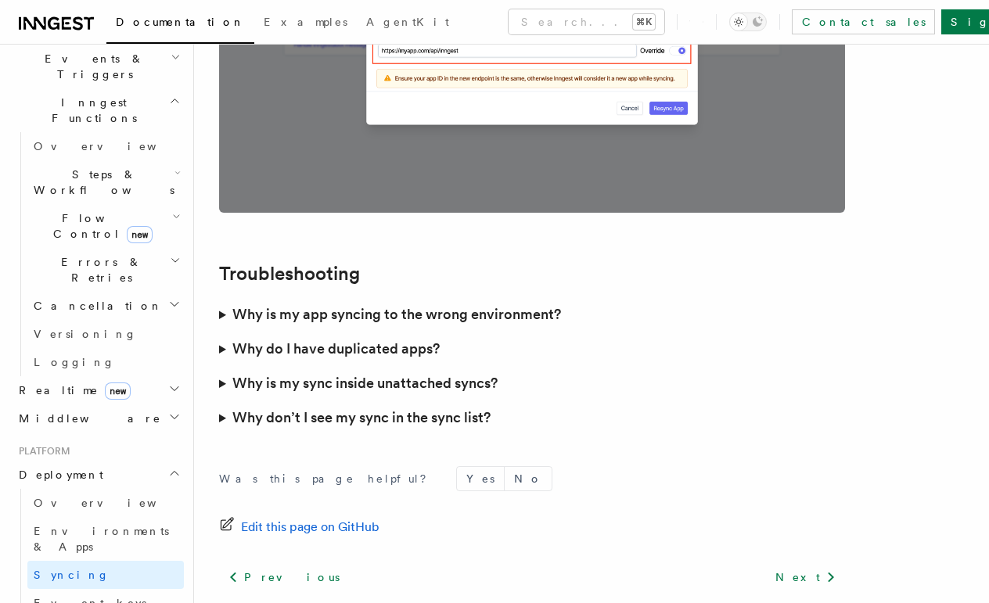
click at [64, 411] on span "Middleware" at bounding box center [87, 419] width 149 height 16
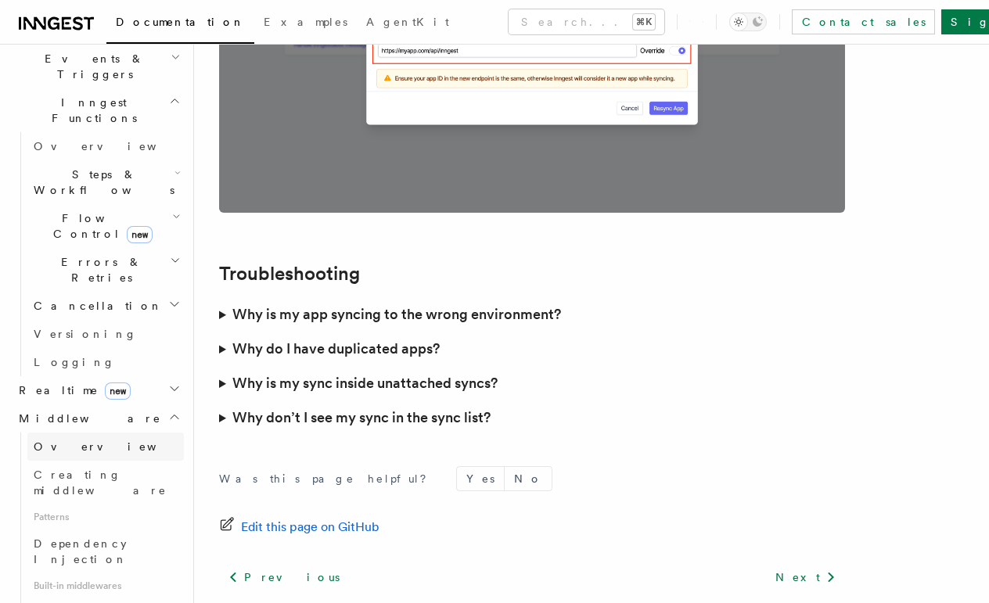
click at [82, 433] on link "Overview" at bounding box center [105, 447] width 157 height 28
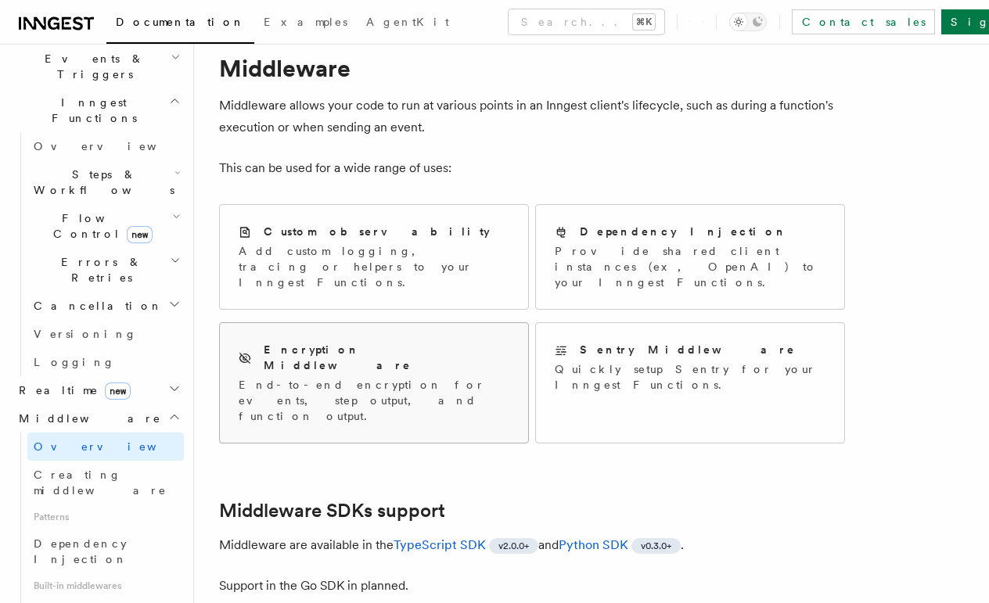
scroll to position [67, 0]
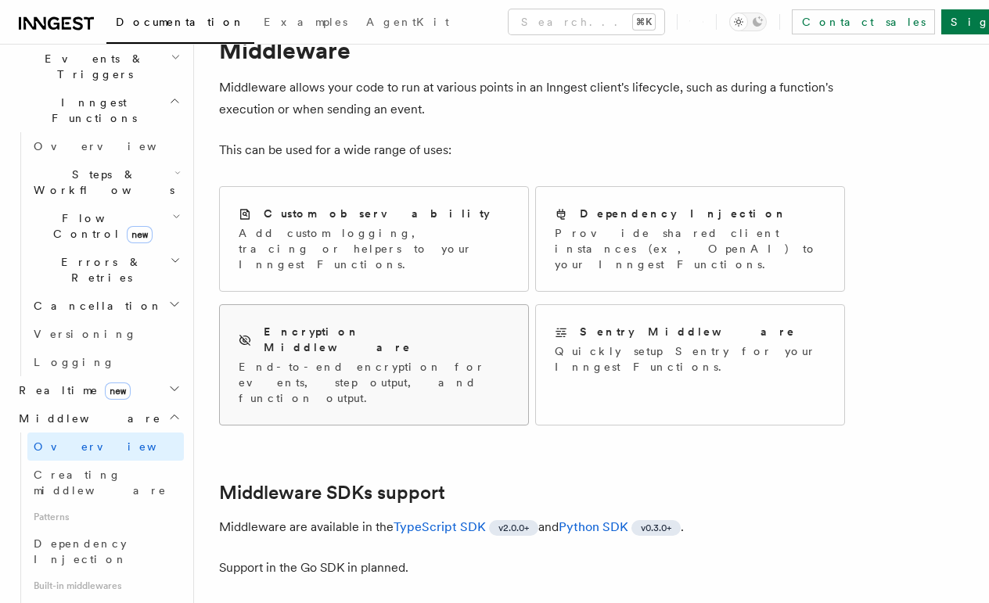
click at [382, 365] on div "Encryption Middleware End-to-end encryption for events, step output, and functi…" at bounding box center [374, 365] width 308 height 120
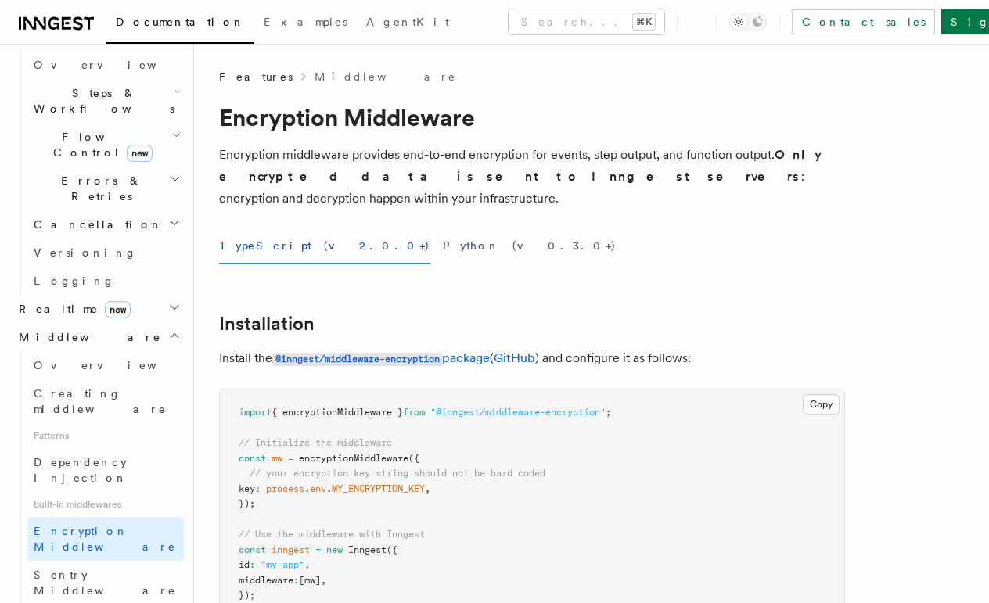
scroll to position [522, 0]
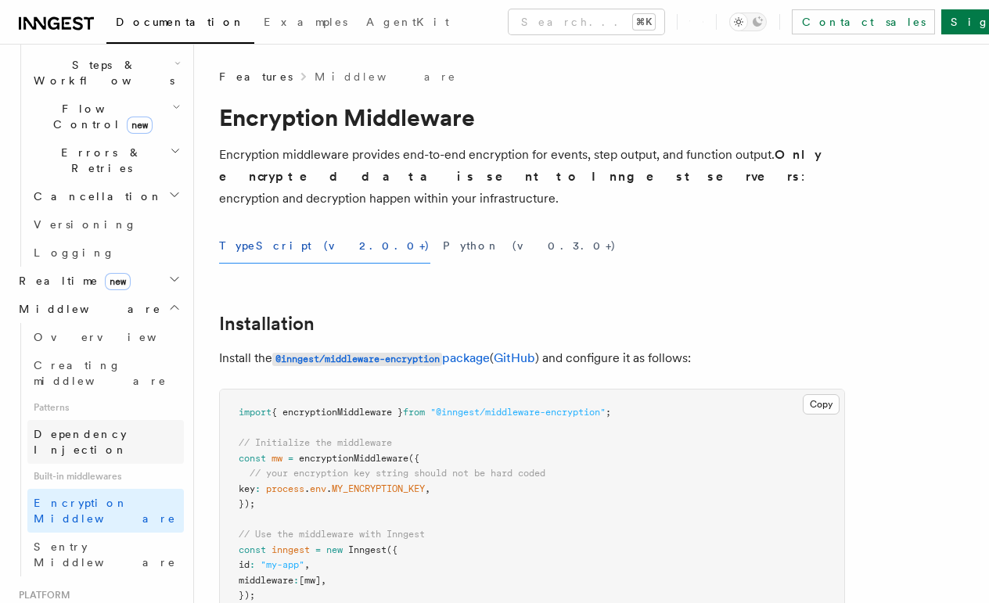
click at [104, 428] on span "Dependency Injection" at bounding box center [81, 442] width 94 height 28
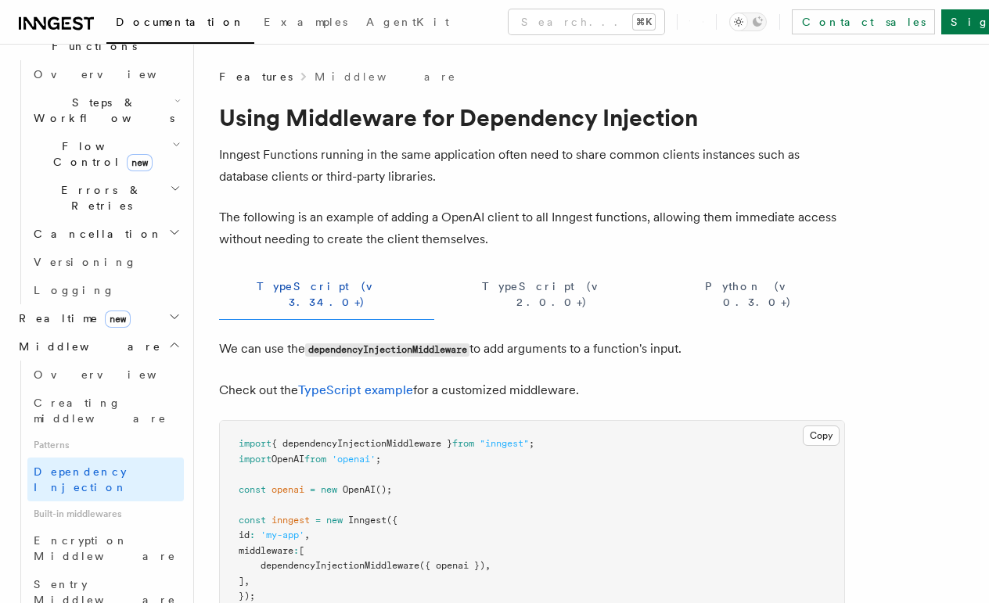
scroll to position [477, 0]
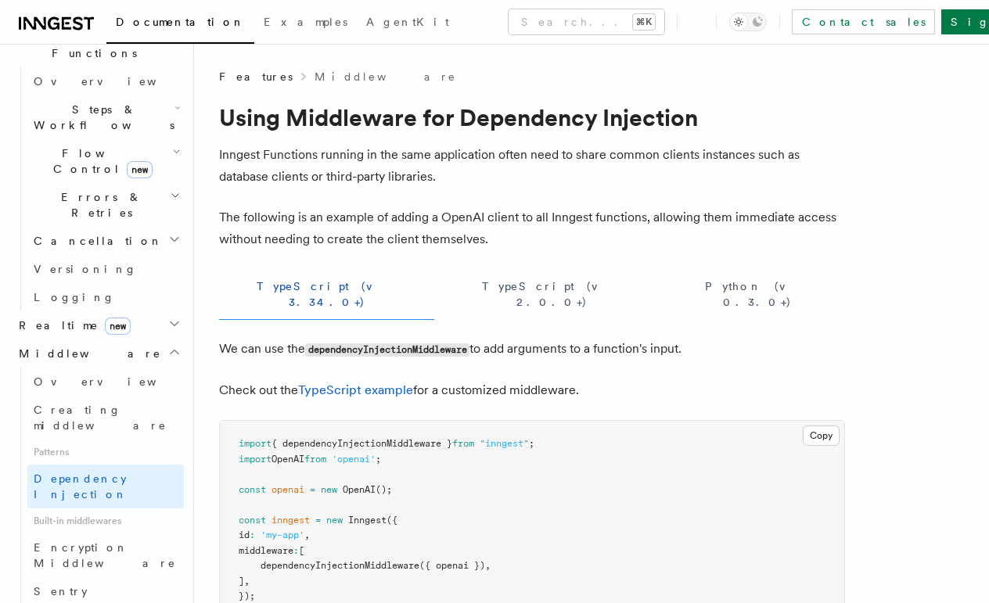
click at [98, 368] on link "Overview" at bounding box center [105, 382] width 157 height 28
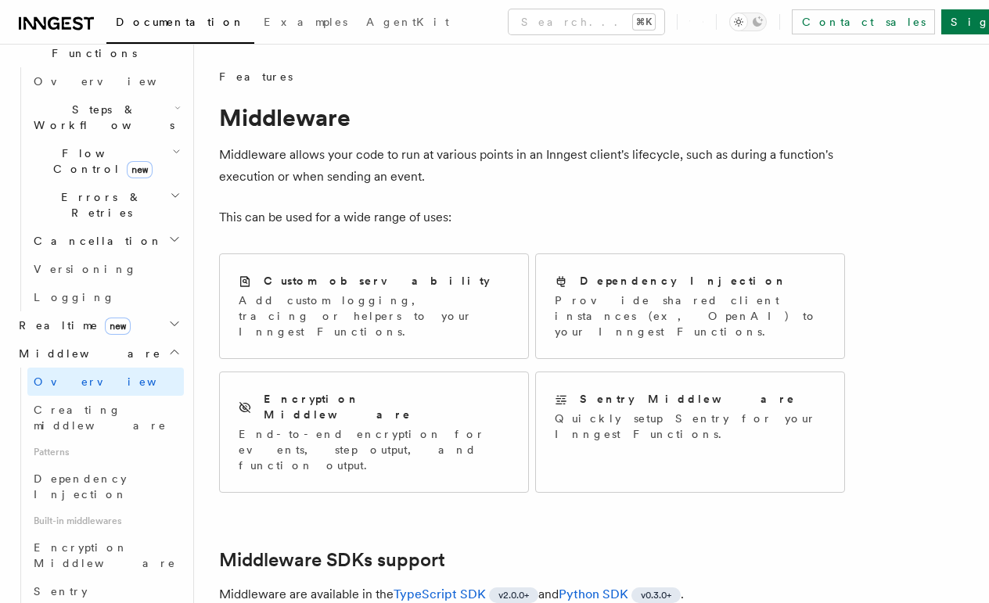
click at [98, 368] on link "Overview" at bounding box center [105, 382] width 157 height 28
click at [371, 297] on p "Add custom logging, tracing or helpers to your Inngest Functions." at bounding box center [374, 316] width 271 height 47
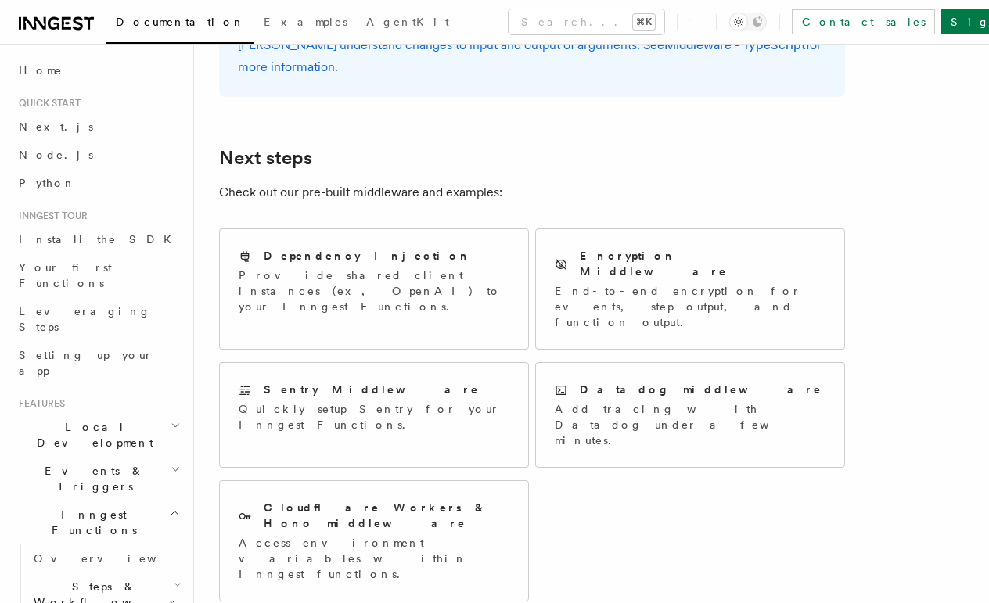
scroll to position [3181, 0]
